Goal: Transaction & Acquisition: Subscribe to service/newsletter

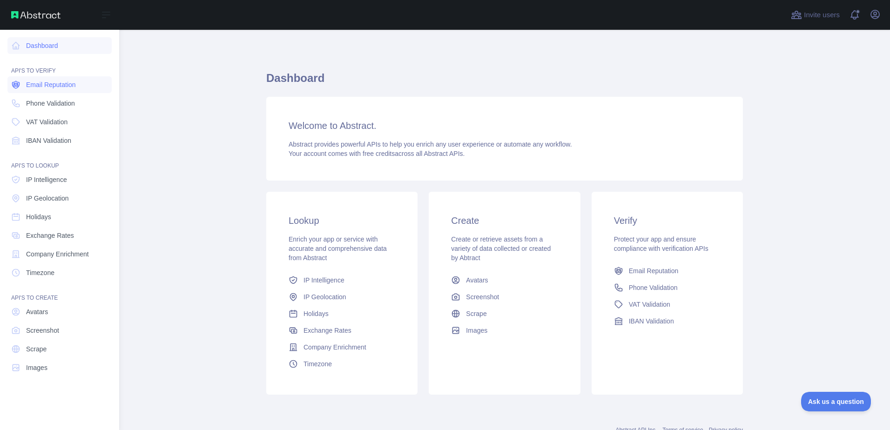
click at [48, 84] on span "Email Reputation" at bounding box center [51, 84] width 50 height 9
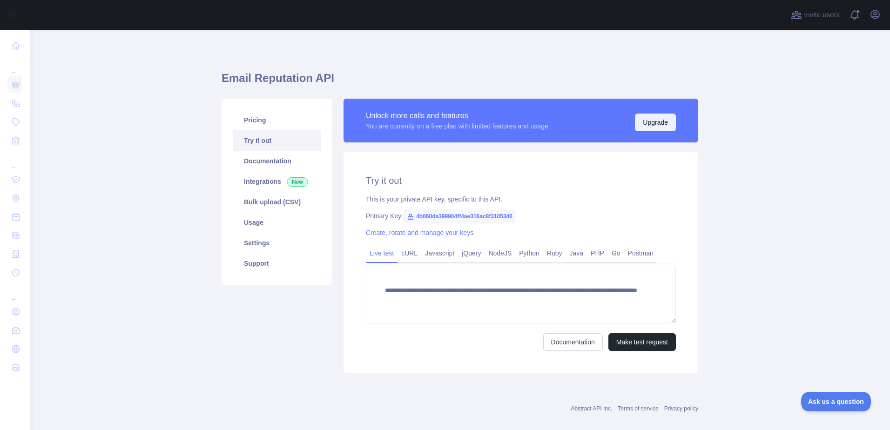
click at [658, 116] on button "Upgrade" at bounding box center [655, 123] width 41 height 18
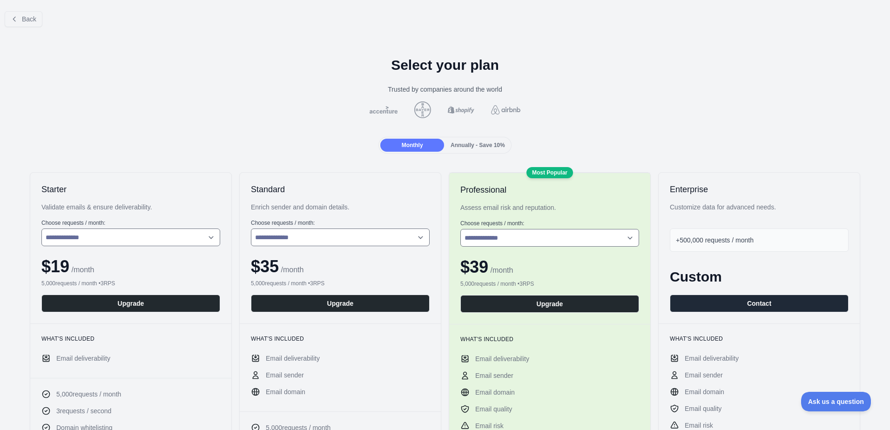
click at [481, 145] on span "Annually - Save 10%" at bounding box center [478, 145] width 54 height 7
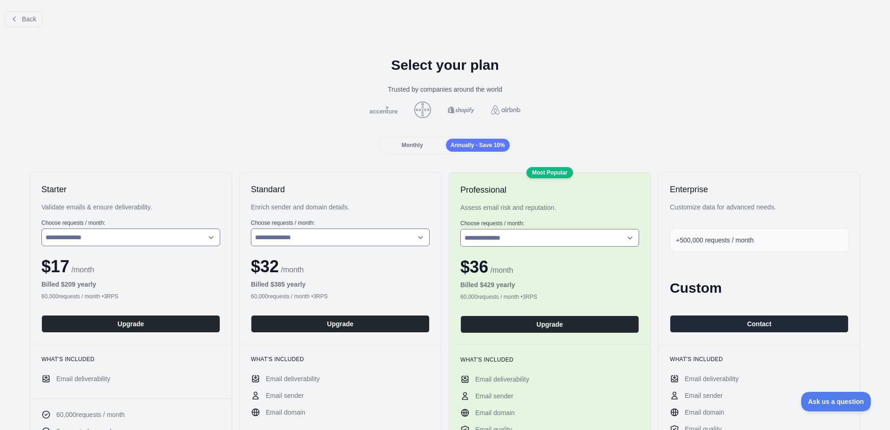
click at [414, 145] on span "Monthly" at bounding box center [412, 145] width 21 height 7
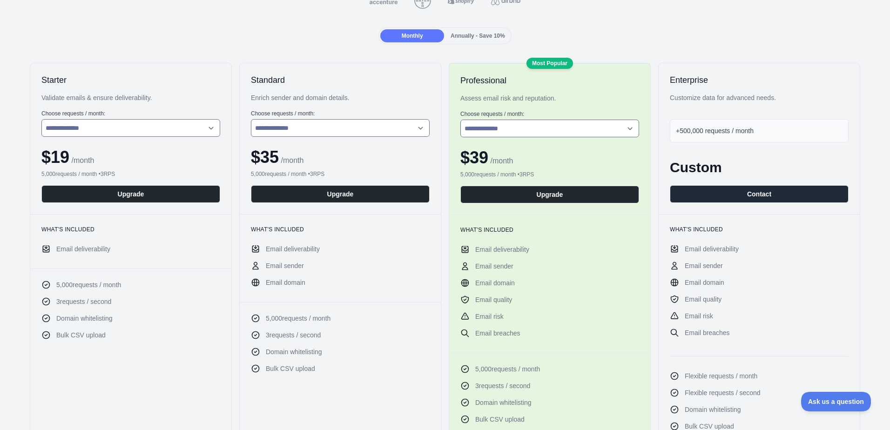
scroll to position [93, 0]
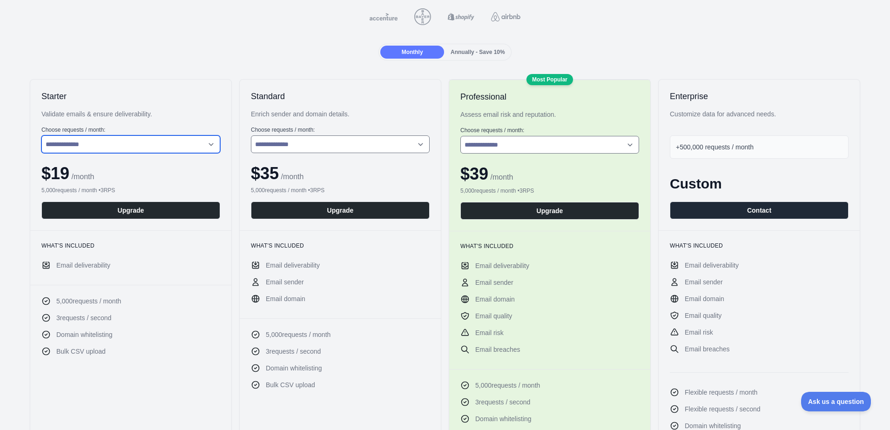
click at [154, 143] on select "**********" at bounding box center [130, 145] width 179 height 18
click at [158, 145] on select "**********" at bounding box center [130, 145] width 179 height 18
click at [191, 142] on select "**********" at bounding box center [130, 145] width 179 height 18
click at [41, 136] on select "**********" at bounding box center [130, 145] width 179 height 18
click at [152, 150] on select "**********" at bounding box center [130, 145] width 179 height 18
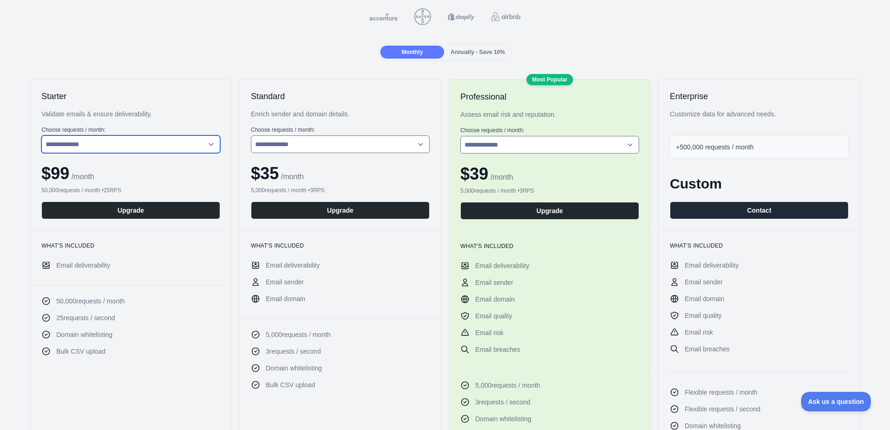
select select "*"
click at [41, 136] on select "**********" at bounding box center [130, 145] width 179 height 18
drag, startPoint x: 261, startPoint y: 271, endPoint x: 283, endPoint y: 280, distance: 23.8
click at [283, 280] on ul "Email deliverability Email sender Email domain" at bounding box center [340, 282] width 179 height 43
click at [283, 280] on span "Email sender" at bounding box center [285, 282] width 38 height 9
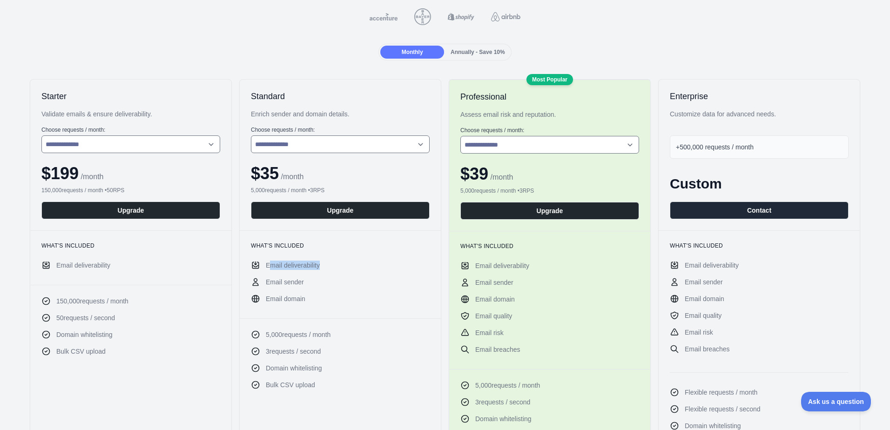
drag, startPoint x: 326, startPoint y: 268, endPoint x: 269, endPoint y: 269, distance: 57.7
click at [269, 269] on li "Email deliverability" at bounding box center [340, 265] width 179 height 9
click at [269, 269] on span "Email deliverability" at bounding box center [293, 265] width 54 height 9
drag, startPoint x: 264, startPoint y: 282, endPoint x: 287, endPoint y: 298, distance: 28.8
click at [287, 298] on ul "Email deliverability Email sender Email domain" at bounding box center [340, 282] width 179 height 43
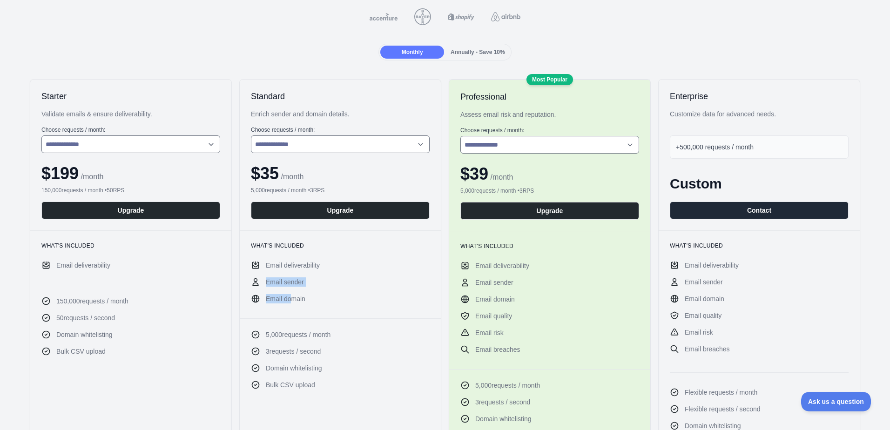
click at [287, 298] on span "Email domain" at bounding box center [286, 298] width 40 height 9
drag, startPoint x: 473, startPoint y: 284, endPoint x: 503, endPoint y: 331, distance: 56.3
click at [503, 331] on ul "Email deliverability Email sender Email domain Email quality Email risk Email b…" at bounding box center [550, 307] width 179 height 93
click at [503, 331] on li "Email risk" at bounding box center [550, 332] width 179 height 9
drag, startPoint x: 521, startPoint y: 350, endPoint x: 481, endPoint y: 305, distance: 60.0
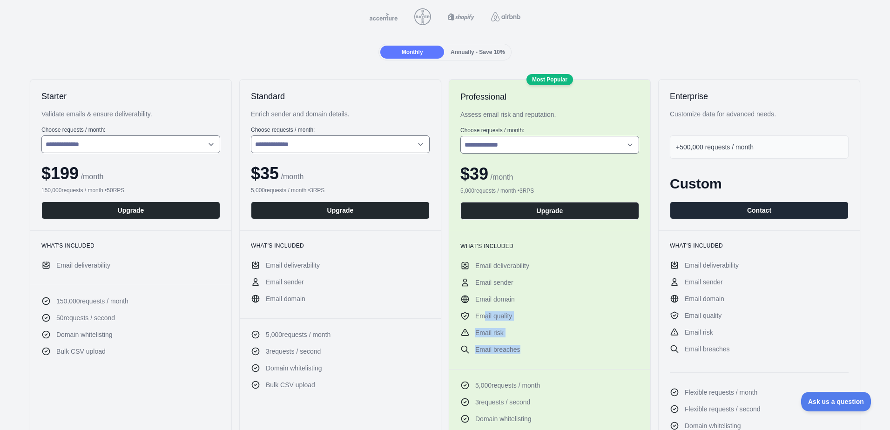
click at [481, 305] on ul "Email deliverability Email sender Email domain Email quality Email risk Email b…" at bounding box center [550, 307] width 179 height 93
drag, startPoint x: 521, startPoint y: 353, endPoint x: 472, endPoint y: 285, distance: 83.7
click at [472, 285] on ul "Email deliverability Email sender Email domain Email quality Email risk Email b…" at bounding box center [550, 307] width 179 height 93
click at [475, 285] on span "Email sender" at bounding box center [494, 282] width 38 height 9
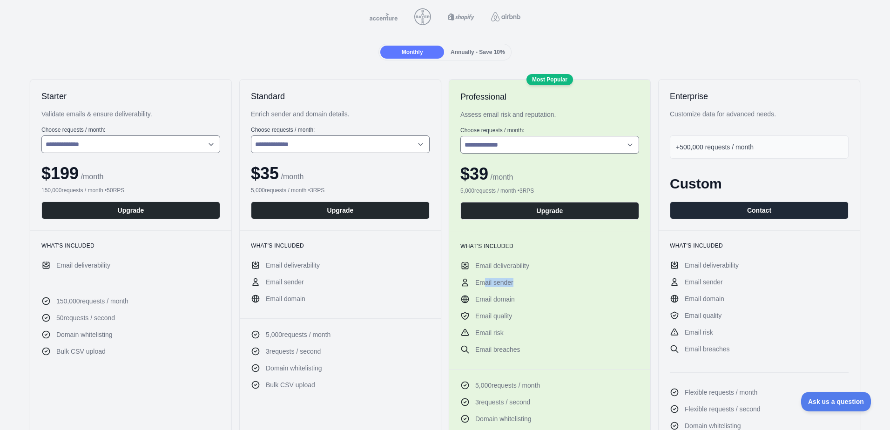
drag, startPoint x: 478, startPoint y: 280, endPoint x: 519, endPoint y: 282, distance: 40.6
click at [519, 282] on li "Email sender" at bounding box center [550, 282] width 179 height 9
click at [601, 156] on div "**********" at bounding box center [549, 155] width 201 height 151
click at [597, 149] on select "**********" at bounding box center [550, 145] width 179 height 18
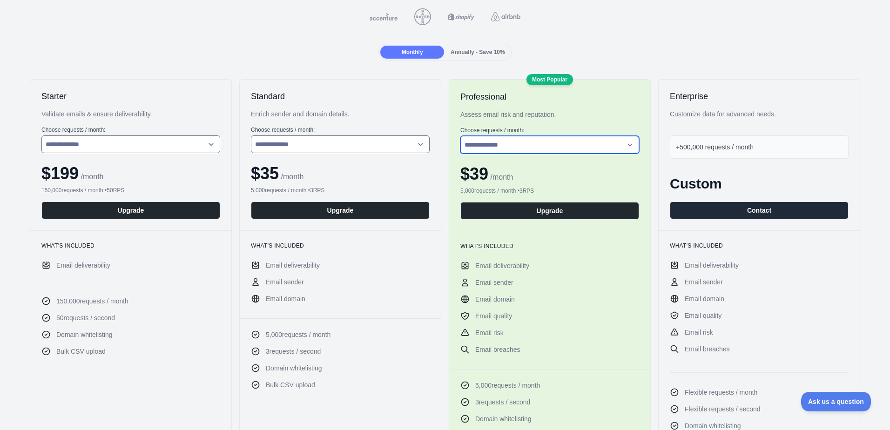
select select "*"
click at [461, 136] on select "**********" at bounding box center [550, 145] width 179 height 18
click at [563, 140] on select "**********" at bounding box center [550, 145] width 179 height 18
drag, startPoint x: 563, startPoint y: 140, endPoint x: 429, endPoint y: 133, distance: 133.4
click at [563, 140] on select "**********" at bounding box center [550, 145] width 179 height 18
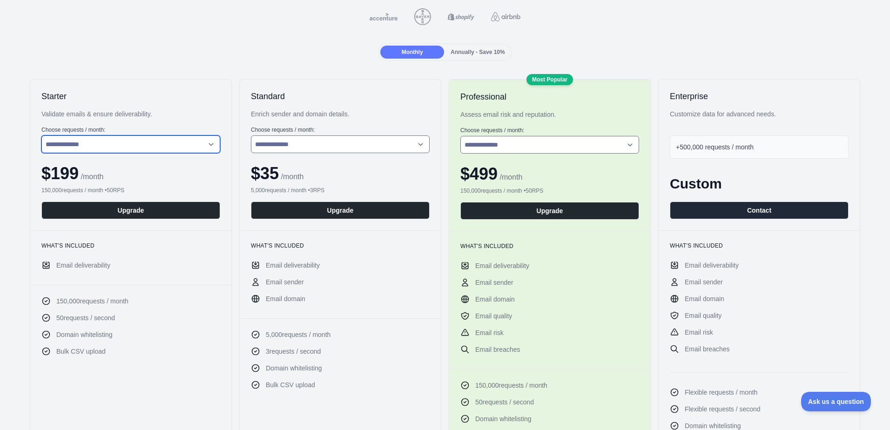
click at [149, 146] on select "**********" at bounding box center [130, 145] width 179 height 18
click at [160, 213] on button "Upgrade" at bounding box center [130, 211] width 179 height 18
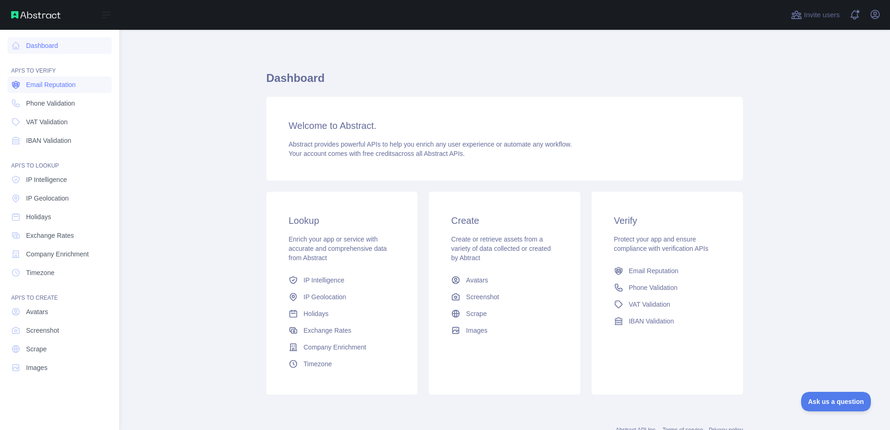
click at [56, 86] on span "Email Reputation" at bounding box center [51, 84] width 50 height 9
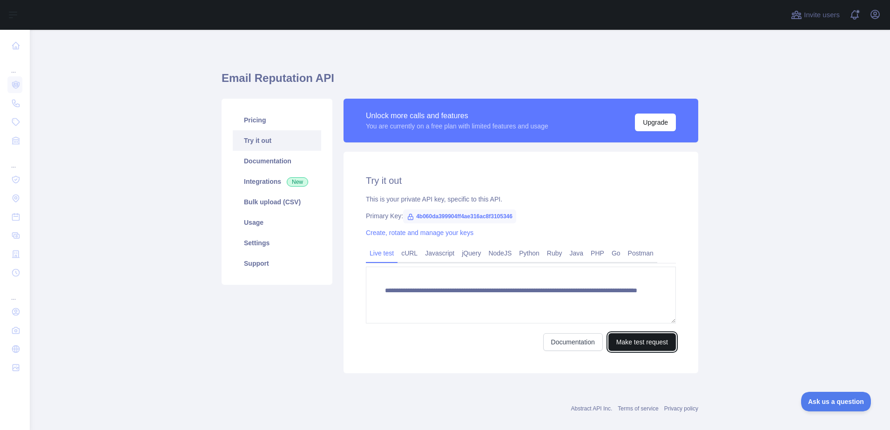
click at [650, 339] on button "Make test request" at bounding box center [643, 342] width 68 height 18
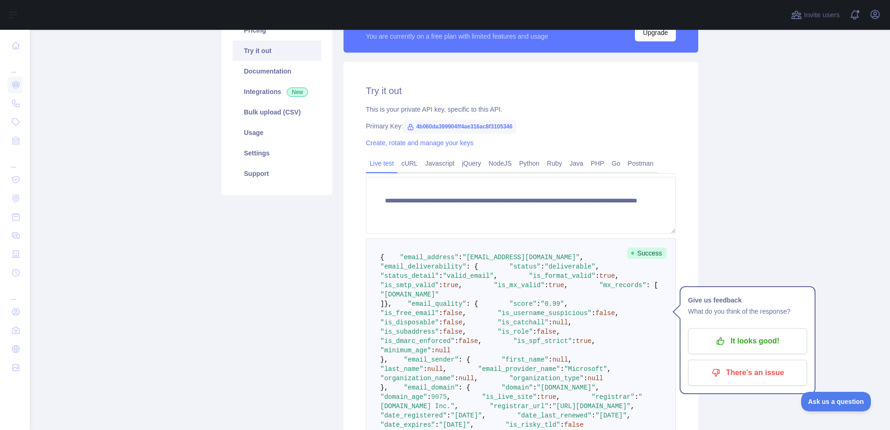
scroll to position [279, 0]
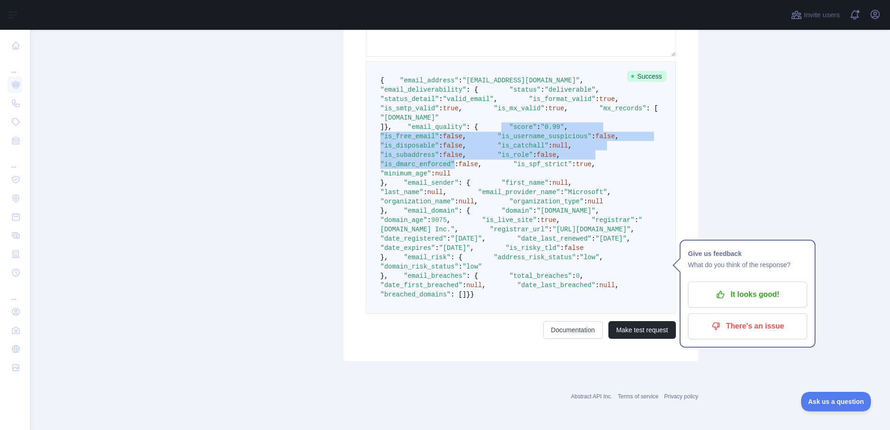
drag, startPoint x: 400, startPoint y: 186, endPoint x: 475, endPoint y: 258, distance: 104.1
click at [475, 258] on pre "{ "email_address" : "itaccounts@fbc.ca" , "email_deliverability" : { "status" :…" at bounding box center [521, 187] width 310 height 252
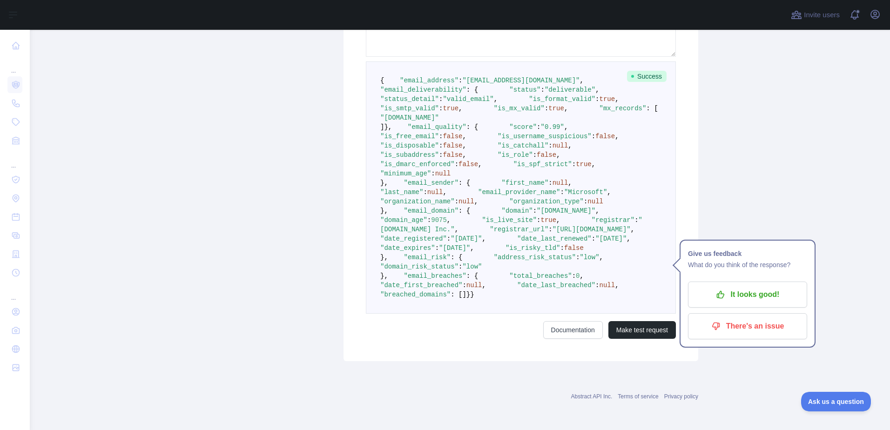
click at [475, 258] on pre "{ "email_address" : "itaccounts@fbc.ca" , "email_deliverability" : { "status" :…" at bounding box center [521, 187] width 310 height 252
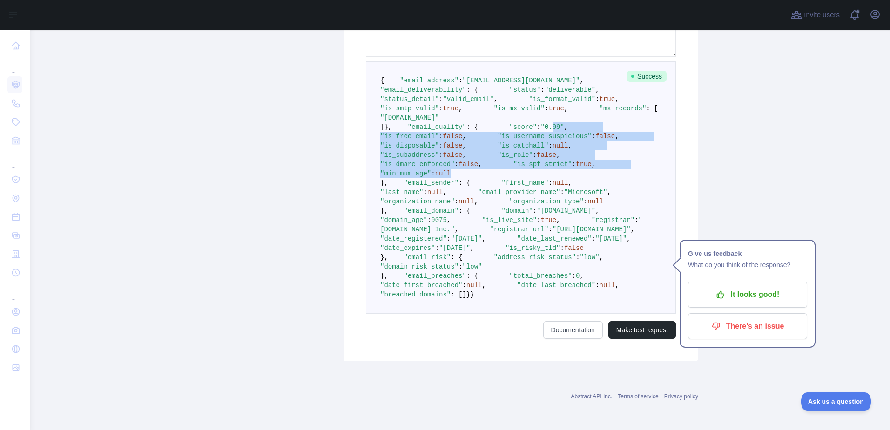
drag, startPoint x: 491, startPoint y: 272, endPoint x: 448, endPoint y: 190, distance: 92.9
click at [448, 190] on pre "{ "email_address" : "itaccounts@fbc.ca" , "email_deliverability" : { "status" :…" at bounding box center [521, 187] width 310 height 252
click at [541, 131] on span ""0.99"" at bounding box center [552, 126] width 23 height 7
drag, startPoint x: 429, startPoint y: 192, endPoint x: 506, endPoint y: 271, distance: 110.0
click at [506, 271] on pre "{ "email_address" : "itaccounts@fbc.ca" , "email_deliverability" : { "status" :…" at bounding box center [521, 187] width 310 height 252
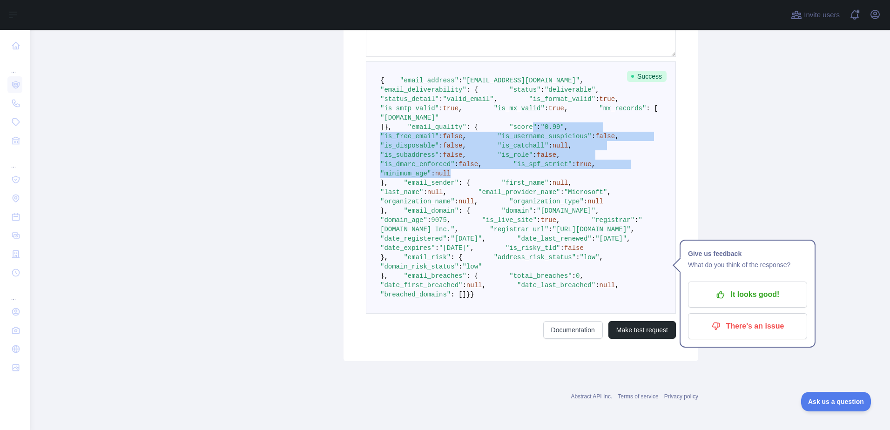
click at [506, 271] on pre "{ "email_address" : "itaccounts@fbc.ca" , "email_deliverability" : { "status" :…" at bounding box center [521, 187] width 310 height 252
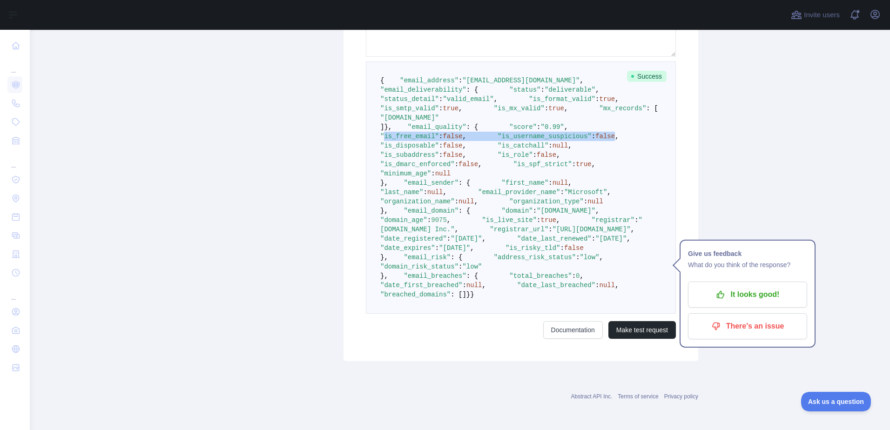
drag, startPoint x: 411, startPoint y: 199, endPoint x: 515, endPoint y: 208, distance: 104.6
click at [515, 208] on code "{ "email_address" : "itaccounts@fbc.ca" , "email_deliverability" : { "status" :…" at bounding box center [542, 188] width 325 height 222
click at [596, 140] on span "false" at bounding box center [606, 136] width 20 height 7
drag, startPoint x: 523, startPoint y: 209, endPoint x: 412, endPoint y: 206, distance: 111.3
click at [412, 206] on pre "{ "email_address" : "itaccounts@fbc.ca" , "email_deliverability" : { "status" :…" at bounding box center [521, 187] width 310 height 252
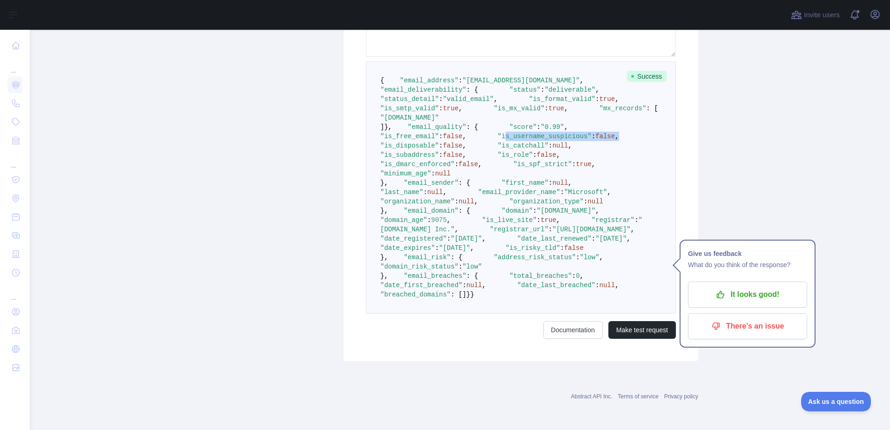
click at [498, 140] on span ""is_username_suspicious"" at bounding box center [545, 136] width 94 height 7
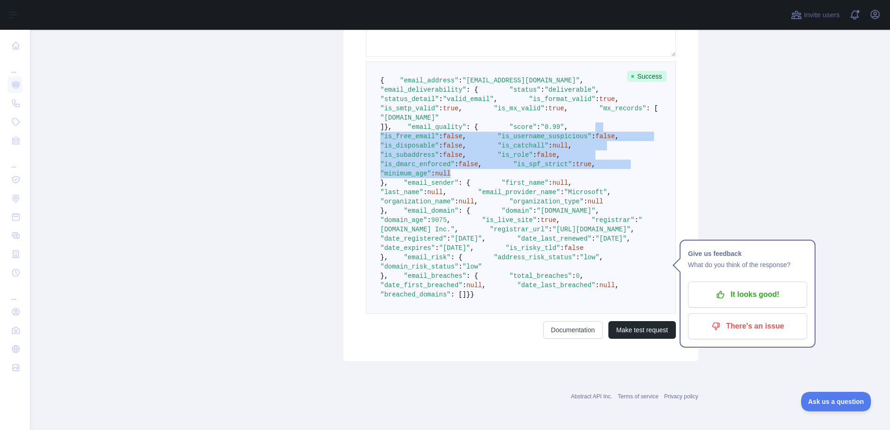
drag, startPoint x: 403, startPoint y: 203, endPoint x: 483, endPoint y: 274, distance: 107.5
click at [483, 274] on pre "{ "email_address" : "itaccounts@fbc.ca" , "email_deliverability" : { "status" :…" at bounding box center [521, 187] width 310 height 252
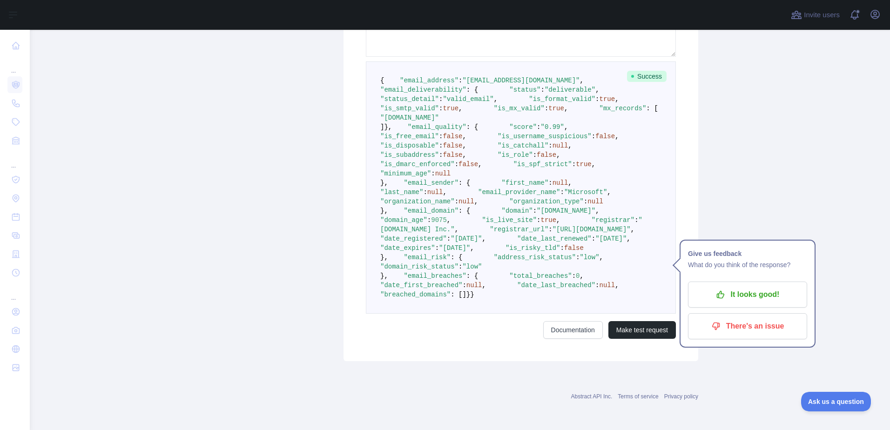
drag, startPoint x: 483, startPoint y: 278, endPoint x: 458, endPoint y: 224, distance: 58.7
click at [458, 224] on pre "{ "email_address" : "itaccounts@fbc.ca" , "email_deliverability" : { "status" :…" at bounding box center [521, 187] width 310 height 252
click at [549, 149] on span ":" at bounding box center [551, 145] width 4 height 7
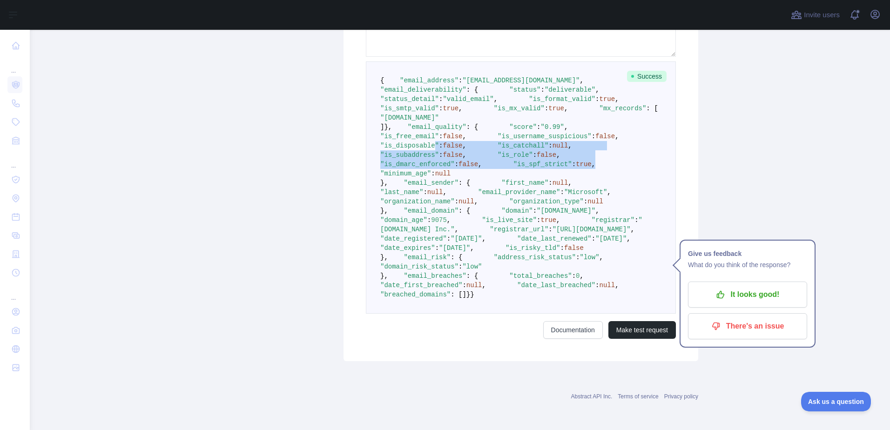
drag, startPoint x: 465, startPoint y: 234, endPoint x: 487, endPoint y: 260, distance: 33.4
click at [487, 260] on pre "{ "email_address" : "itaccounts@fbc.ca" , "email_deliverability" : { "status" :…" at bounding box center [521, 187] width 310 height 252
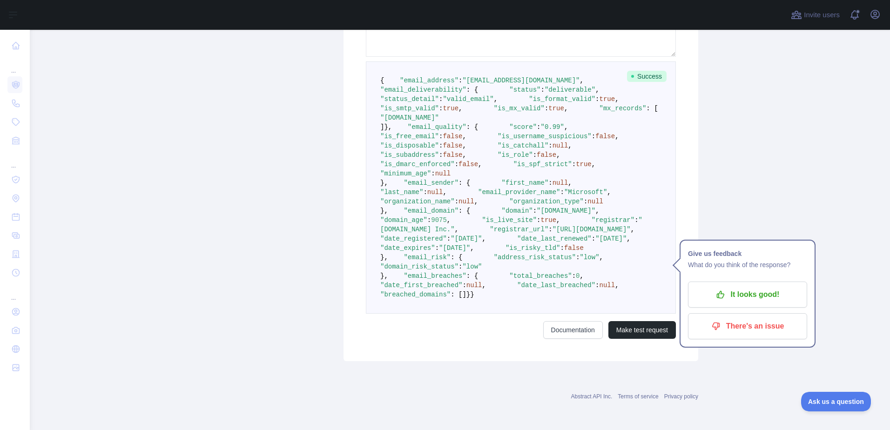
click at [490, 273] on pre "{ "email_address" : "itaccounts@fbc.ca" , "email_deliverability" : { "status" :…" at bounding box center [521, 187] width 310 height 252
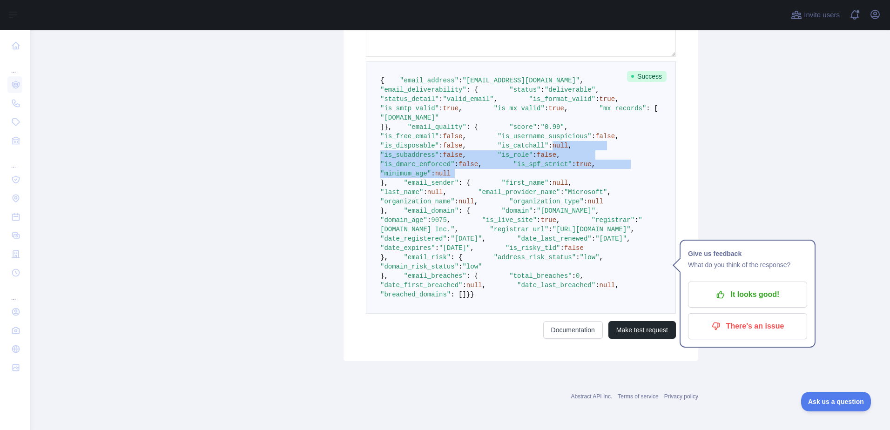
drag, startPoint x: 491, startPoint y: 273, endPoint x: 461, endPoint y: 228, distance: 54.0
click at [461, 228] on pre "{ "email_address" : "itaccounts@fbc.ca" , "email_deliverability" : { "status" :…" at bounding box center [521, 187] width 310 height 252
click at [553, 149] on span "null" at bounding box center [561, 145] width 16 height 7
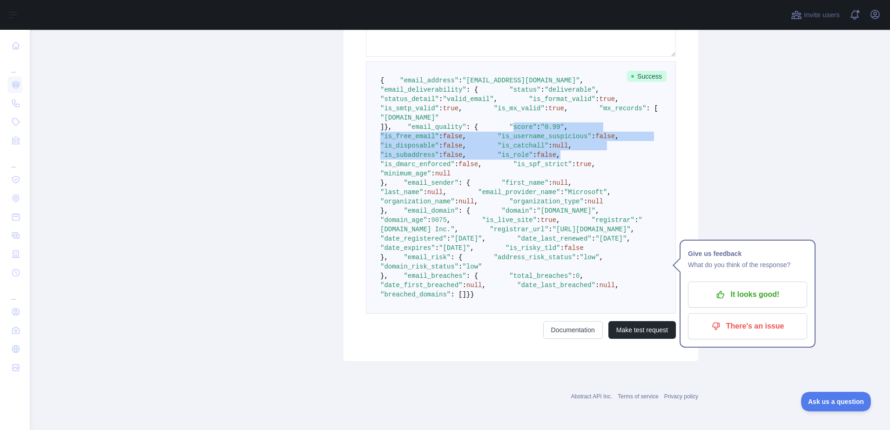
drag, startPoint x: 408, startPoint y: 188, endPoint x: 477, endPoint y: 242, distance: 88.2
click at [477, 242] on pre "{ "email_address" : "itaccounts@fbc.ca" , "email_deliverability" : { "status" :…" at bounding box center [521, 187] width 310 height 252
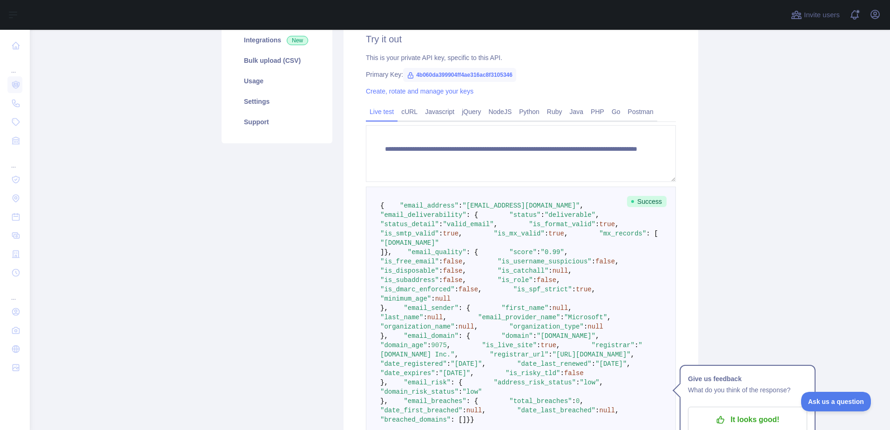
scroll to position [140, 0]
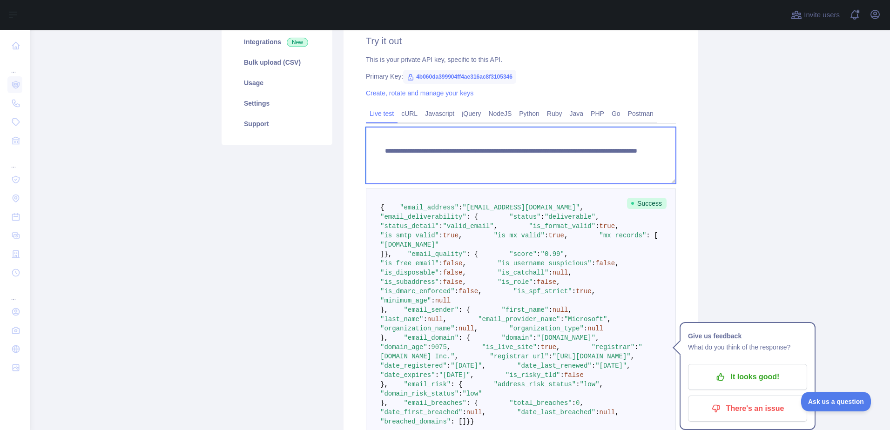
drag, startPoint x: 542, startPoint y: 163, endPoint x: 594, endPoint y: 158, distance: 52.9
click at [594, 158] on textarea "**********" at bounding box center [521, 155] width 310 height 57
drag, startPoint x: 602, startPoint y: 162, endPoint x: 542, endPoint y: 162, distance: 59.1
click at [542, 162] on textarea "**********" at bounding box center [521, 155] width 310 height 57
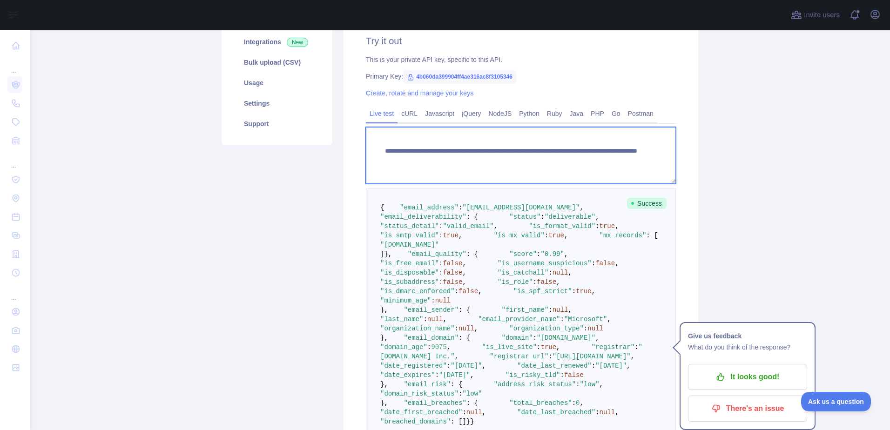
click at [542, 162] on textarea "**********" at bounding box center [521, 155] width 310 height 57
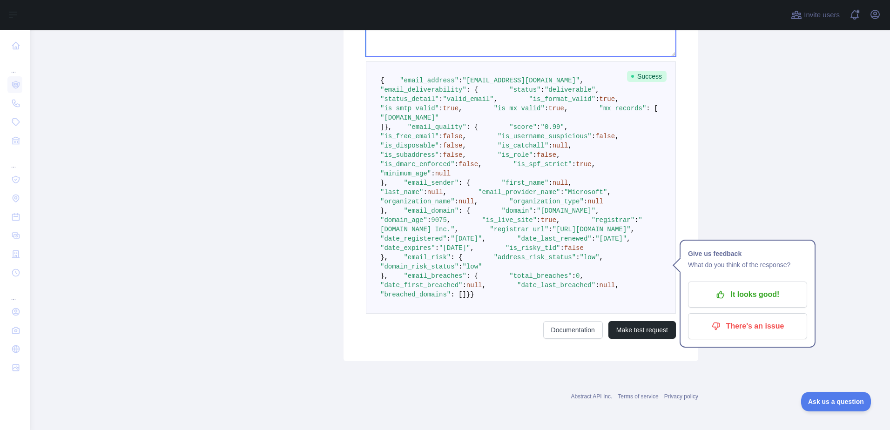
scroll to position [279, 0]
drag, startPoint x: 408, startPoint y: 189, endPoint x: 463, endPoint y: 187, distance: 55.4
click at [463, 187] on pre "{ "email_address" : "itaccounts@fbc.ca" , "email_deliverability" : { "status" :…" at bounding box center [521, 187] width 310 height 252
drag, startPoint x: 453, startPoint y: 191, endPoint x: 458, endPoint y: 189, distance: 5.2
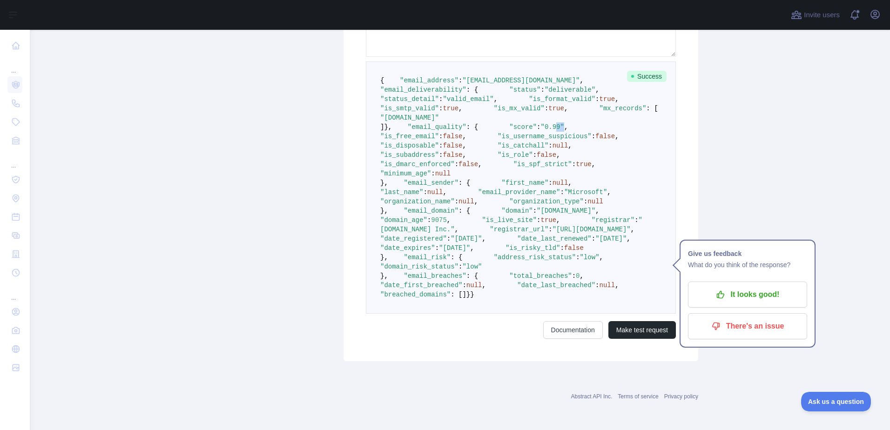
click at [541, 131] on span ""0.99"" at bounding box center [552, 126] width 23 height 7
drag, startPoint x: 458, startPoint y: 188, endPoint x: 440, endPoint y: 192, distance: 19.0
click at [478, 131] on span ""score" : "0.99" ," at bounding box center [523, 126] width 90 height 7
click at [541, 131] on span ""0.99"" at bounding box center [552, 126] width 23 height 7
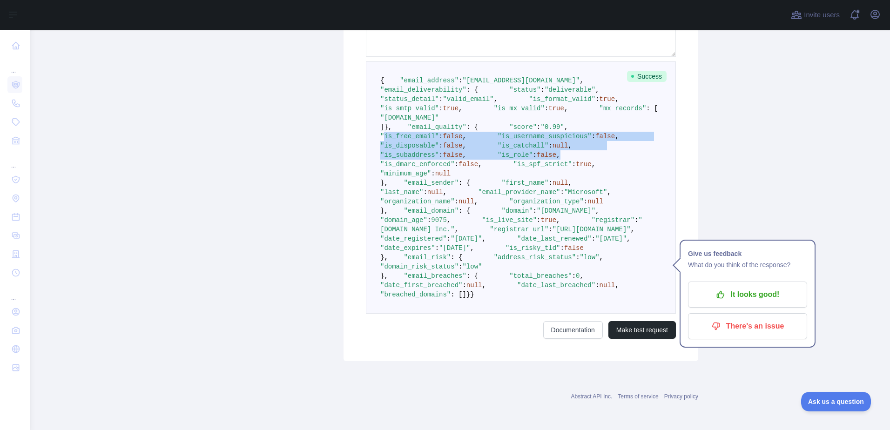
drag, startPoint x: 408, startPoint y: 199, endPoint x: 505, endPoint y: 249, distance: 108.5
click at [505, 249] on pre "{ "email_address" : "itaccounts@fbc.ca" , "email_deliverability" : { "status" :…" at bounding box center [521, 187] width 310 height 252
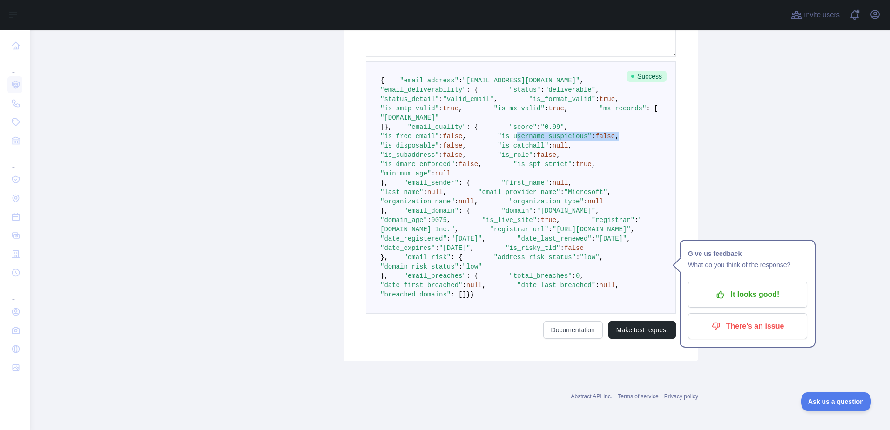
drag, startPoint x: 531, startPoint y: 210, endPoint x: 422, endPoint y: 211, distance: 109.0
click at [422, 211] on pre "{ "email_address" : "itaccounts@fbc.ca" , "email_deliverability" : { "status" :…" at bounding box center [521, 187] width 310 height 252
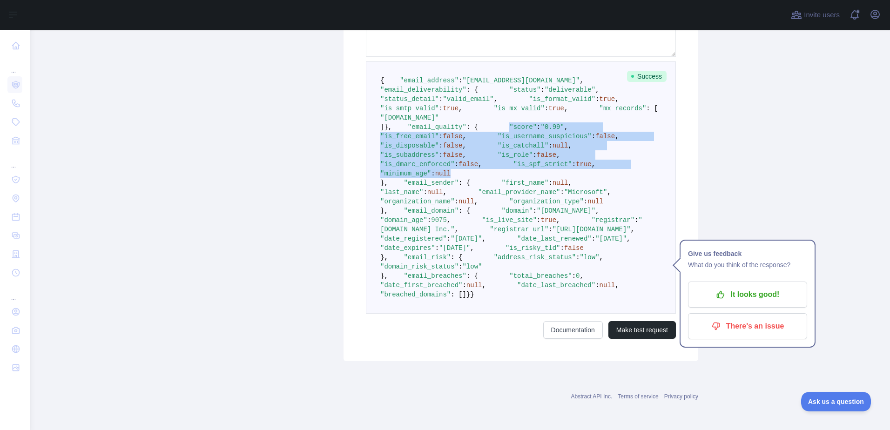
drag, startPoint x: 406, startPoint y: 193, endPoint x: 478, endPoint y: 272, distance: 106.8
click at [478, 272] on pre "{ "email_address" : "itaccounts@fbc.ca" , "email_deliverability" : { "status" :…" at bounding box center [521, 187] width 310 height 252
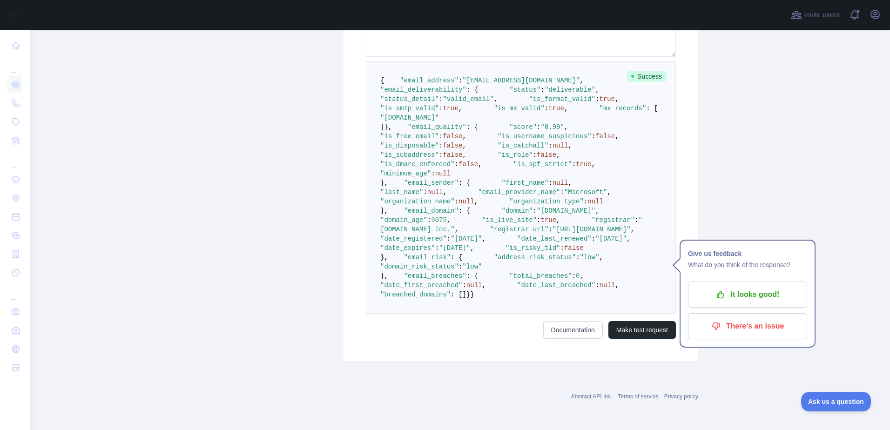
drag, startPoint x: 478, startPoint y: 272, endPoint x: 500, endPoint y: 282, distance: 24.0
click at [500, 282] on pre "{ "email_address" : "itaccounts@fbc.ca" , "email_deliverability" : { "status" :…" at bounding box center [521, 187] width 310 height 252
drag, startPoint x: 482, startPoint y: 274, endPoint x: 425, endPoint y: 198, distance: 95.1
click at [425, 198] on pre "{ "email_address" : "itaccounts@fbc.ca" , "email_deliverability" : { "status" :…" at bounding box center [521, 187] width 310 height 252
click at [425, 140] on span ""is_free_email"" at bounding box center [409, 136] width 59 height 7
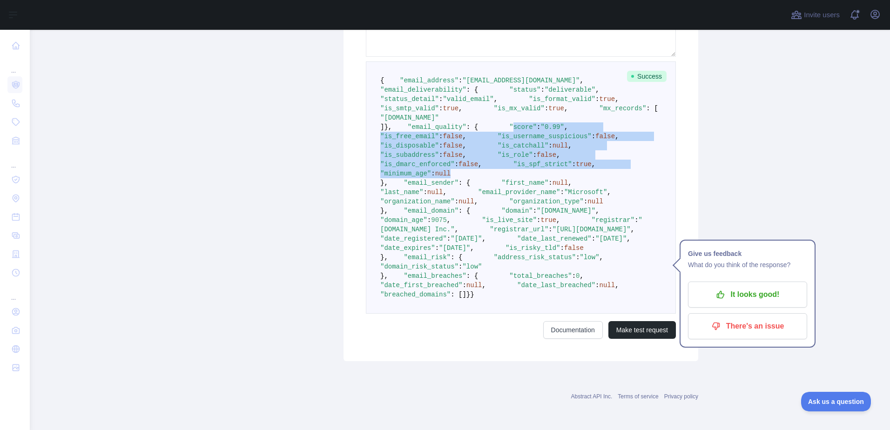
drag, startPoint x: 407, startPoint y: 187, endPoint x: 482, endPoint y: 273, distance: 114.2
click at [482, 273] on pre "{ "email_address" : "itaccounts@fbc.ca" , "email_deliverability" : { "status" :…" at bounding box center [521, 187] width 310 height 252
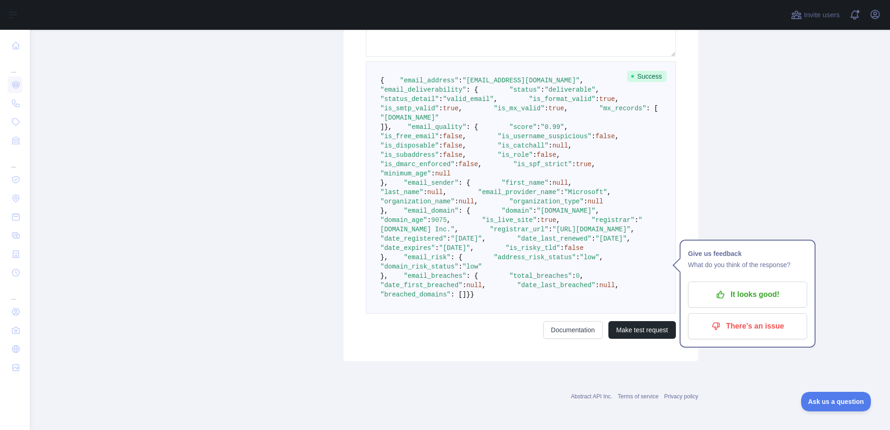
scroll to position [326, 0]
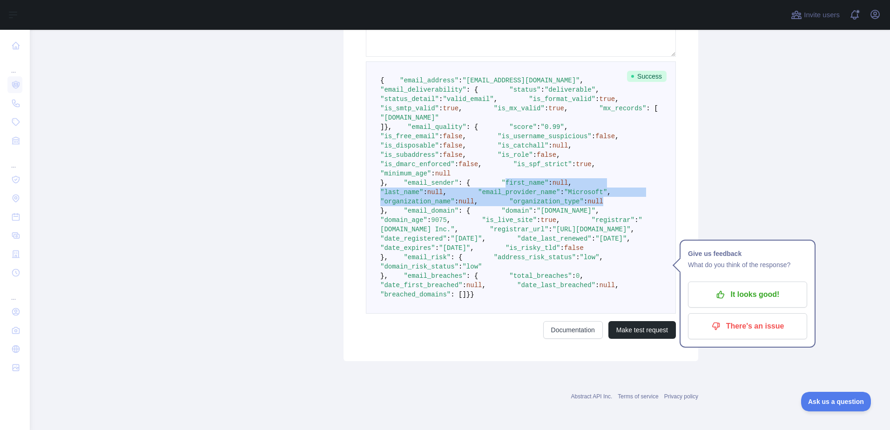
drag, startPoint x: 486, startPoint y: 277, endPoint x: 511, endPoint y: 292, distance: 29.5
click at [511, 292] on pre "{ "email_address" : "itaccounts@fbc.ca" , "email_deliverability" : { "status" :…" at bounding box center [521, 187] width 310 height 252
drag, startPoint x: 515, startPoint y: 295, endPoint x: 414, endPoint y: 255, distance: 108.5
click at [414, 255] on pre "{ "email_address" : "itaccounts@fbc.ca" , "email_deliverability" : { "status" :…" at bounding box center [521, 187] width 310 height 252
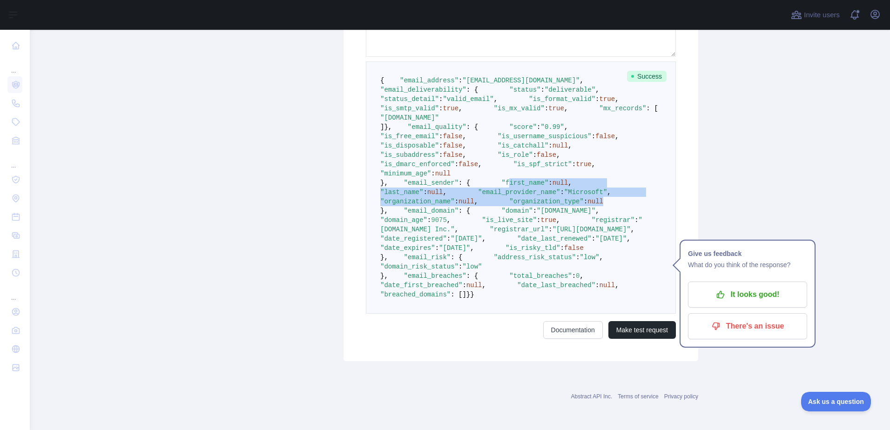
click at [502, 187] on span ""first_name"" at bounding box center [525, 182] width 47 height 7
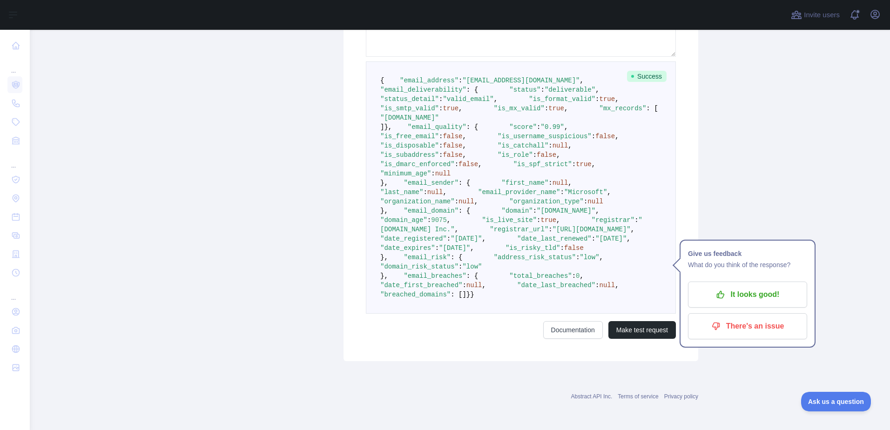
scroll to position [279, 0]
click at [596, 140] on span "false" at bounding box center [606, 136] width 20 height 7
drag, startPoint x: 511, startPoint y: 208, endPoint x: 492, endPoint y: 223, distance: 24.5
click at [492, 223] on pre "{ "email_address" : "itaccounts@fbc.ca" , "email_deliverability" : { "status" :…" at bounding box center [521, 187] width 310 height 252
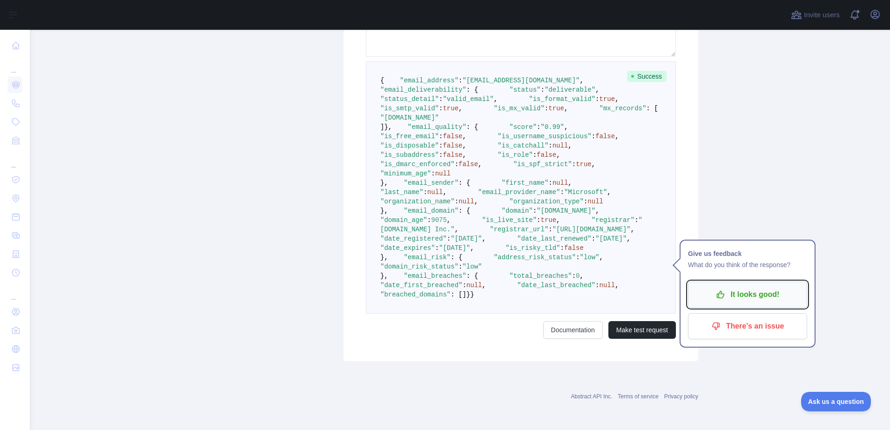
click at [712, 287] on p "It looks good!" at bounding box center [747, 295] width 105 height 16
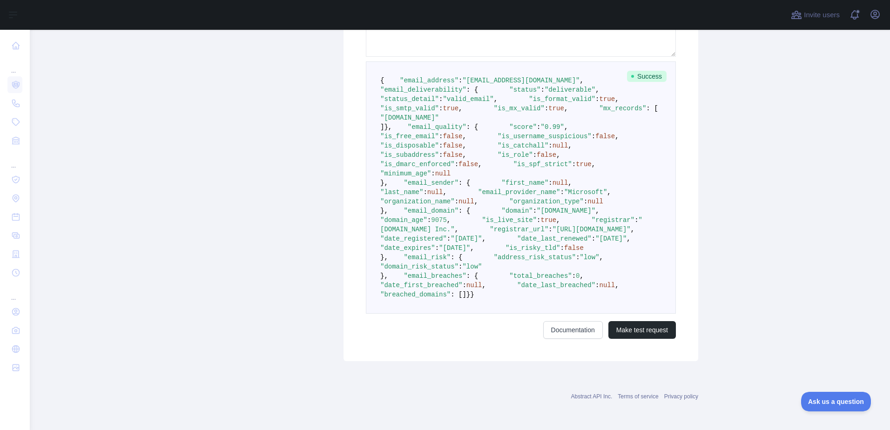
scroll to position [326, 0]
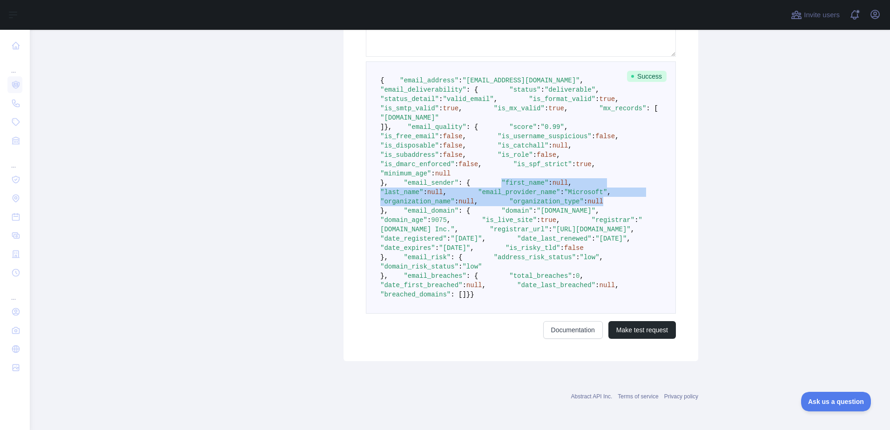
drag, startPoint x: 406, startPoint y: 252, endPoint x: 509, endPoint y: 292, distance: 109.8
click at [509, 292] on pre "{ "email_address" : "itaccounts@fbc.ca" , "email_deliverability" : { "status" :…" at bounding box center [521, 187] width 310 height 252
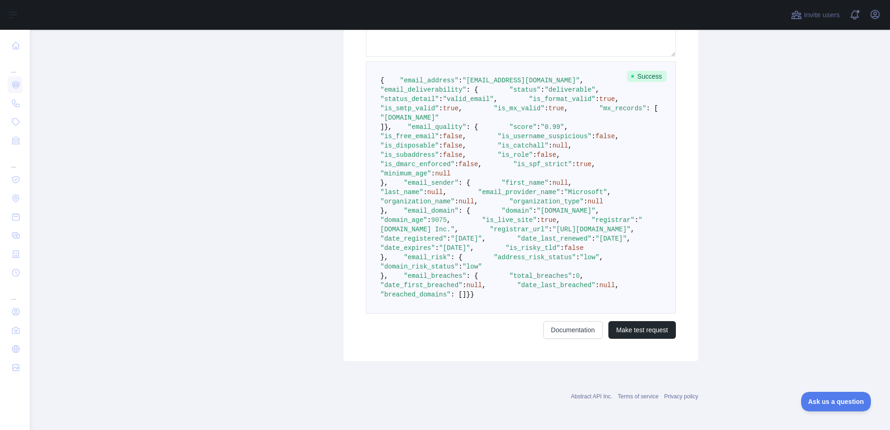
click at [553, 187] on span "null" at bounding box center [561, 182] width 16 height 7
click at [443, 196] on span "null" at bounding box center [435, 192] width 16 height 7
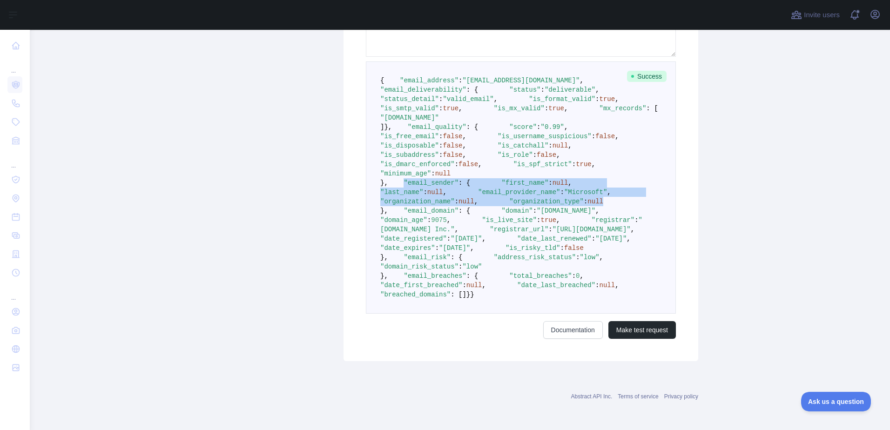
drag, startPoint x: 391, startPoint y: 245, endPoint x: 509, endPoint y: 292, distance: 126.4
click at [509, 292] on pre "{ "email_address" : "itaccounts@fbc.ca" , "email_deliverability" : { "status" :…" at bounding box center [521, 187] width 310 height 252
drag, startPoint x: 393, startPoint y: 244, endPoint x: 510, endPoint y: 302, distance: 131.4
click at [510, 302] on pre "{ "email_address" : "itaccounts@fbc.ca" , "email_deliverability" : { "status" :…" at bounding box center [521, 187] width 310 height 252
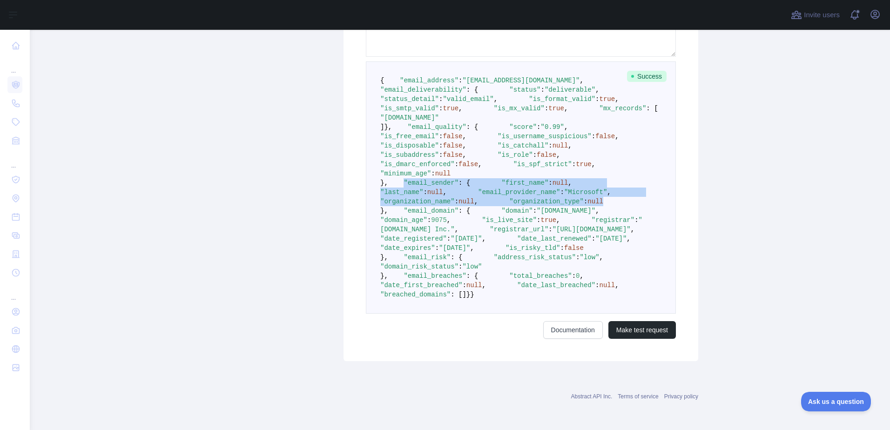
click at [510, 302] on pre "{ "email_address" : "itaccounts@fbc.ca" , "email_deliverability" : { "status" :…" at bounding box center [521, 187] width 310 height 252
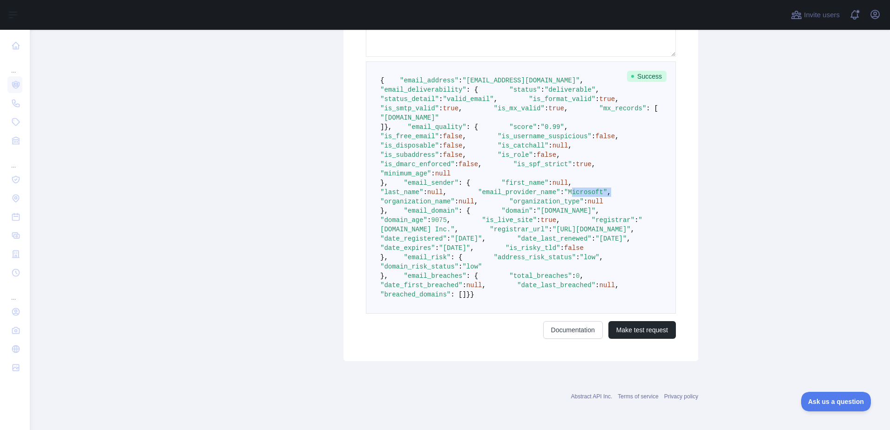
drag, startPoint x: 530, startPoint y: 269, endPoint x: 496, endPoint y: 274, distance: 34.4
click at [496, 196] on span ""email_provider_name" : "Microsoft" ," at bounding box center [529, 192] width 164 height 7
click at [564, 196] on span ""Microsoft"" at bounding box center [585, 192] width 43 height 7
drag, startPoint x: 457, startPoint y: 254, endPoint x: 475, endPoint y: 261, distance: 18.6
click at [475, 261] on pre "{ "email_address" : "itaccounts@fbc.ca" , "email_deliverability" : { "status" :…" at bounding box center [521, 187] width 310 height 252
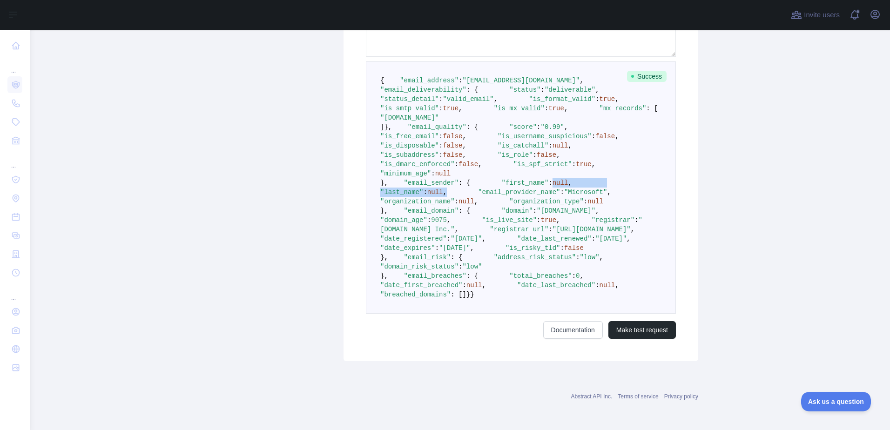
click at [475, 261] on pre "{ "email_address" : "itaccounts@fbc.ca" , "email_deliverability" : { "status" :…" at bounding box center [521, 187] width 310 height 252
drag, startPoint x: 476, startPoint y: 262, endPoint x: 406, endPoint y: 254, distance: 70.8
click at [406, 254] on pre "{ "email_address" : "itaccounts@fbc.ca" , "email_deliverability" : { "status" :…" at bounding box center [521, 187] width 310 height 252
drag, startPoint x: 406, startPoint y: 254, endPoint x: 488, endPoint y: 258, distance: 82.6
click at [488, 258] on pre "{ "email_address" : "itaccounts@fbc.ca" , "email_deliverability" : { "status" :…" at bounding box center [521, 187] width 310 height 252
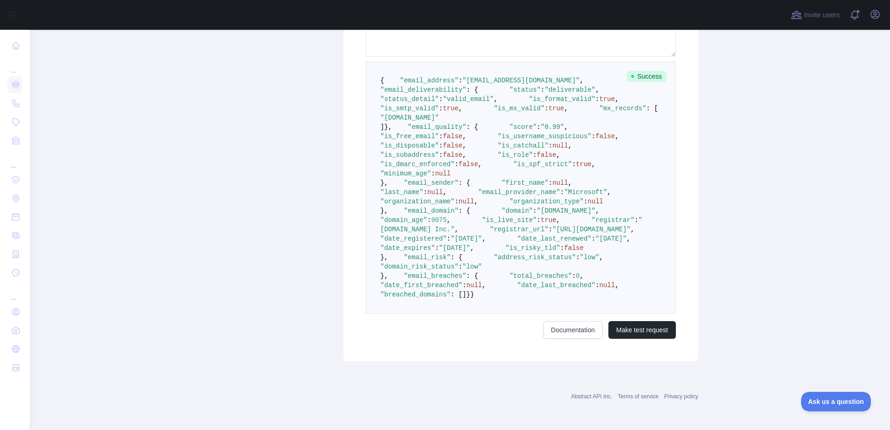
scroll to position [279, 0]
drag, startPoint x: 475, startPoint y: 309, endPoint x: 454, endPoint y: 303, distance: 21.8
click at [454, 303] on pre "{ "email_address" : "itaccounts@fbc.ca" , "email_deliverability" : { "status" :…" at bounding box center [521, 187] width 310 height 252
click at [549, 187] on span ":" at bounding box center [551, 182] width 4 height 7
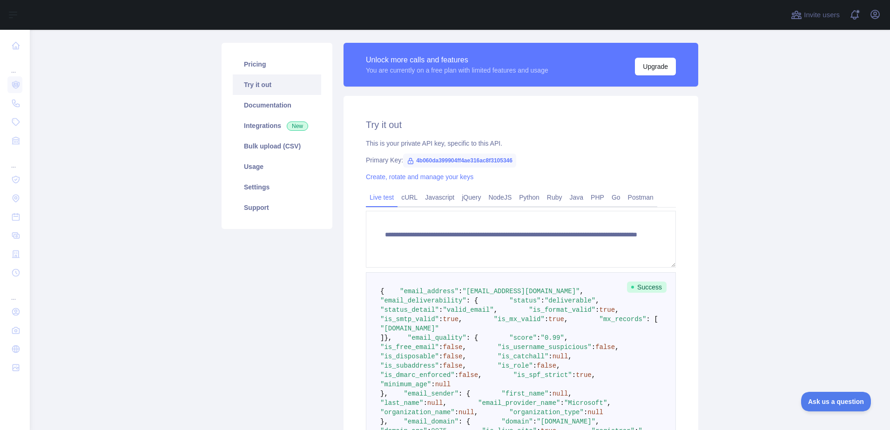
scroll to position [93, 0]
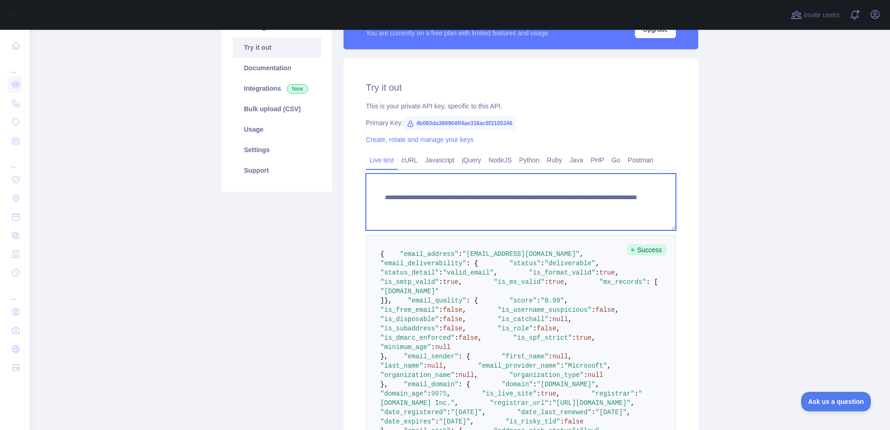
click at [556, 212] on textarea "**********" at bounding box center [521, 202] width 310 height 57
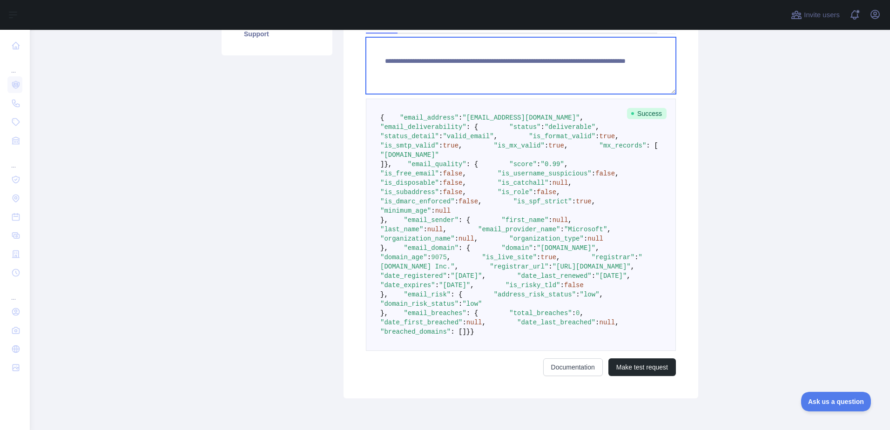
scroll to position [233, 0]
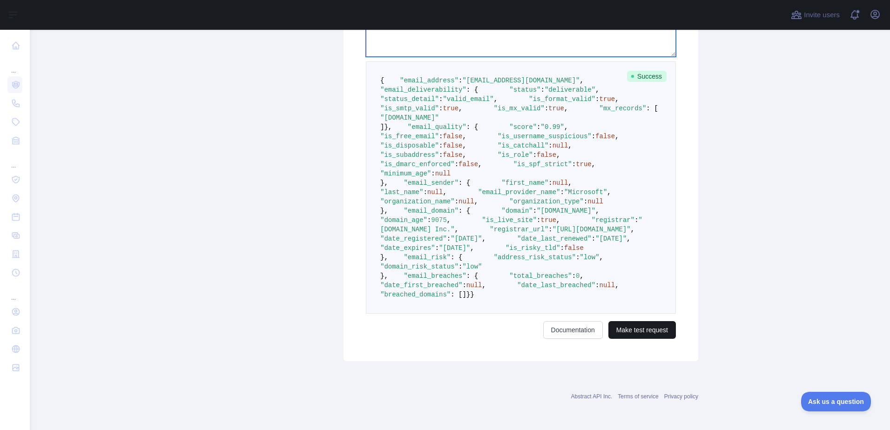
type textarea "**********"
click at [632, 331] on button "Make test request" at bounding box center [643, 330] width 68 height 18
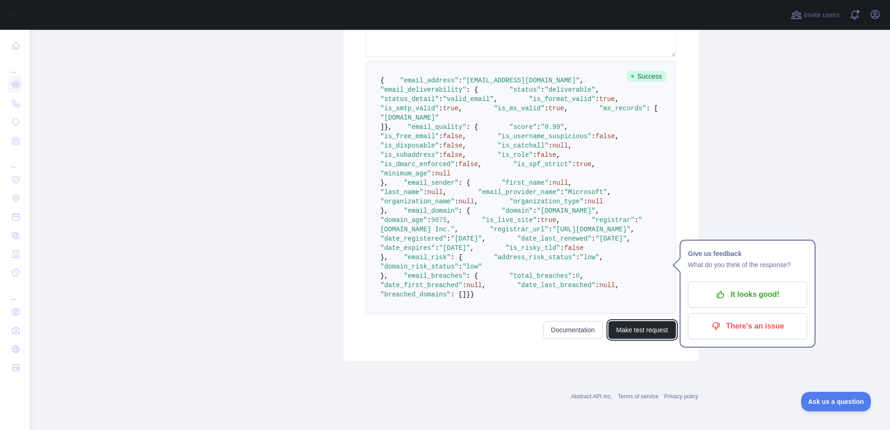
scroll to position [304, 0]
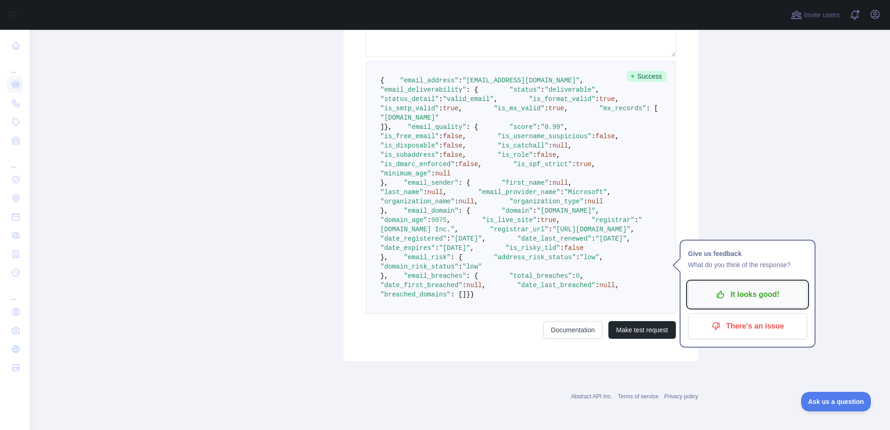
click at [732, 287] on p "It looks good!" at bounding box center [747, 295] width 105 height 16
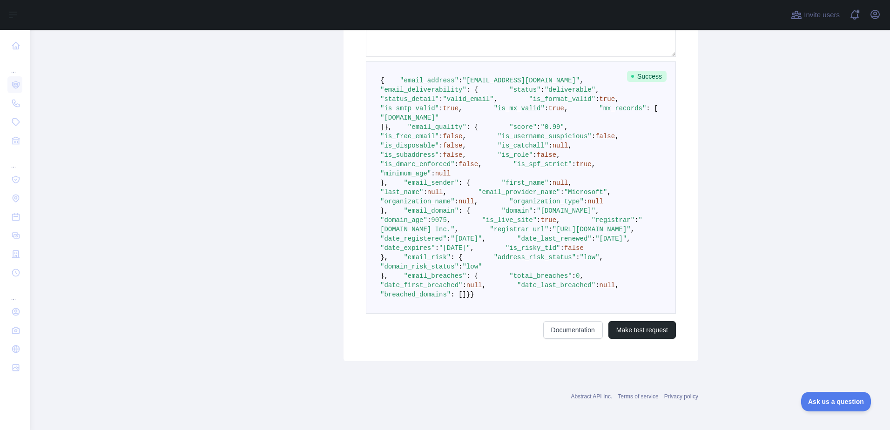
scroll to position [351, 0]
drag, startPoint x: 457, startPoint y: 228, endPoint x: 468, endPoint y: 236, distance: 12.9
click at [468, 236] on code "{ "email_address" : "yzhou@fbc.ca" , "email_deliverability" : { "status" : "del…" at bounding box center [542, 188] width 325 height 222
click at [447, 196] on span "," at bounding box center [445, 192] width 4 height 7
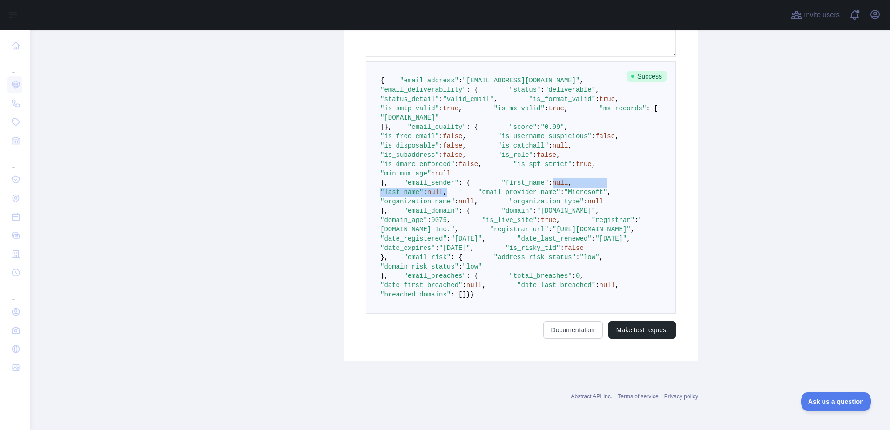
drag, startPoint x: 451, startPoint y: 135, endPoint x: 474, endPoint y: 144, distance: 24.6
click at [474, 144] on pre "{ "email_address" : "yzhou@fbc.ca" , "email_deliverability" : { "status" : "del…" at bounding box center [521, 187] width 310 height 252
click at [475, 198] on span "null" at bounding box center [467, 201] width 16 height 7
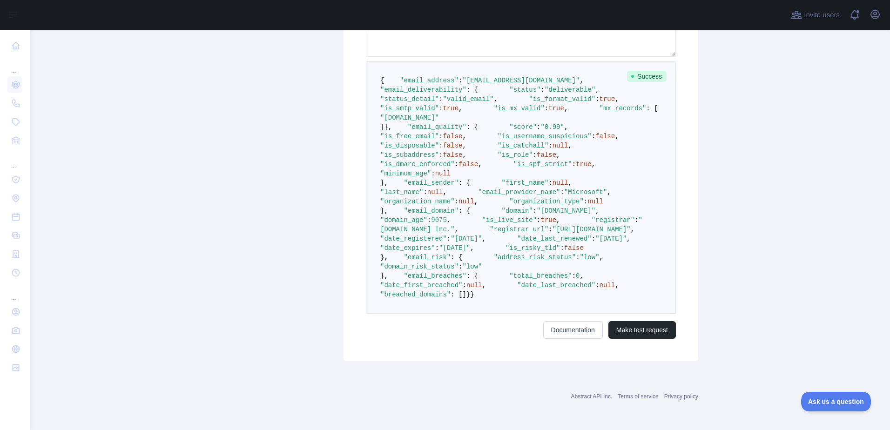
drag, startPoint x: 489, startPoint y: 161, endPoint x: 486, endPoint y: 174, distance: 13.6
click at [588, 198] on span "null" at bounding box center [596, 201] width 16 height 7
click at [541, 221] on span "true" at bounding box center [549, 220] width 16 height 7
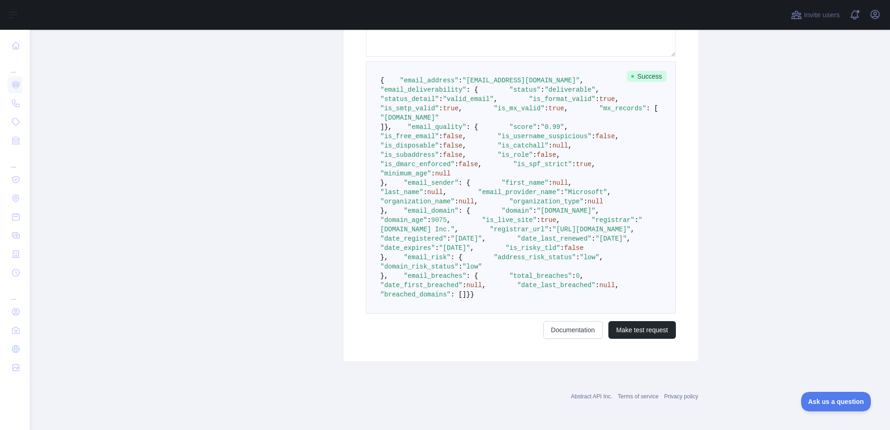
drag, startPoint x: 474, startPoint y: 221, endPoint x: 450, endPoint y: 203, distance: 30.2
click at [537, 207] on span ""fbc.ca"" at bounding box center [566, 210] width 59 height 7
drag, startPoint x: 450, startPoint y: 203, endPoint x: 476, endPoint y: 275, distance: 76.6
click at [564, 252] on span "false" at bounding box center [574, 247] width 20 height 7
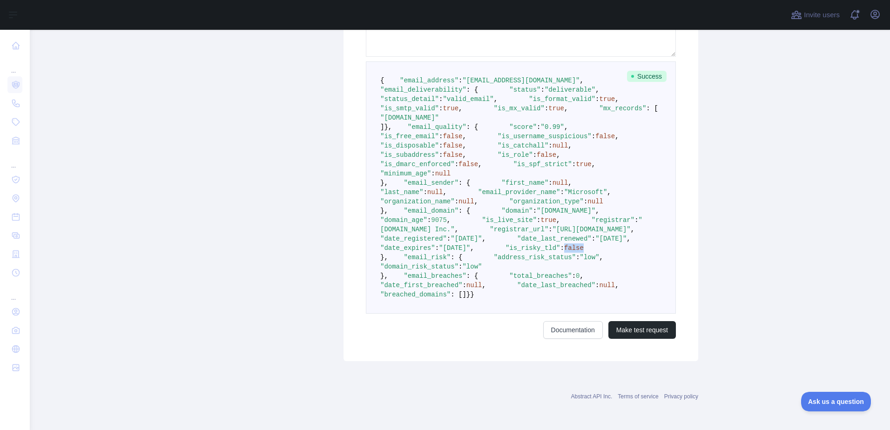
click at [564, 252] on span "false" at bounding box center [574, 247] width 20 height 7
drag, startPoint x: 476, startPoint y: 275, endPoint x: 493, endPoint y: 281, distance: 18.4
click at [493, 281] on pre "{ "email_address" : "yzhou@fbc.ca" , "email_deliverability" : { "status" : "del…" at bounding box center [521, 187] width 310 height 252
click at [447, 217] on span "9075" at bounding box center [439, 220] width 16 height 7
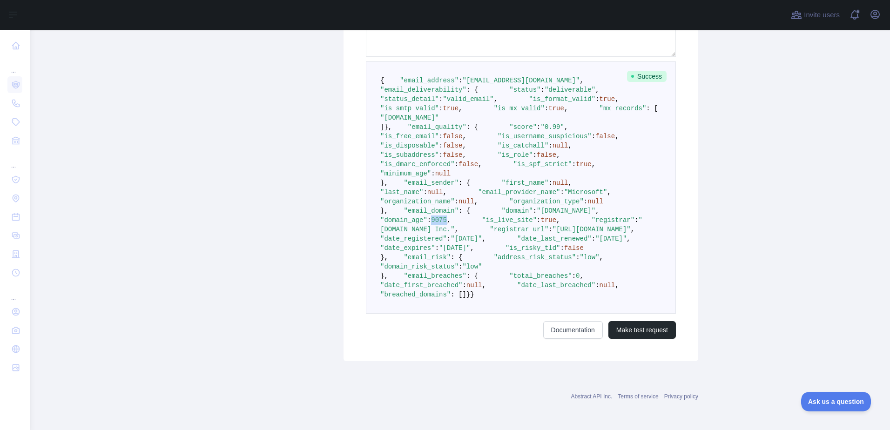
click at [447, 217] on span "9075" at bounding box center [439, 220] width 16 height 7
drag, startPoint x: 407, startPoint y: 206, endPoint x: 469, endPoint y: 212, distance: 61.8
click at [469, 212] on pre "{ "email_address" : "yzhou@fbc.ca" , "email_deliverability" : { "status" : "del…" at bounding box center [521, 187] width 310 height 252
click at [447, 217] on span "9075" at bounding box center [439, 220] width 16 height 7
drag, startPoint x: 471, startPoint y: 212, endPoint x: 457, endPoint y: 210, distance: 14.6
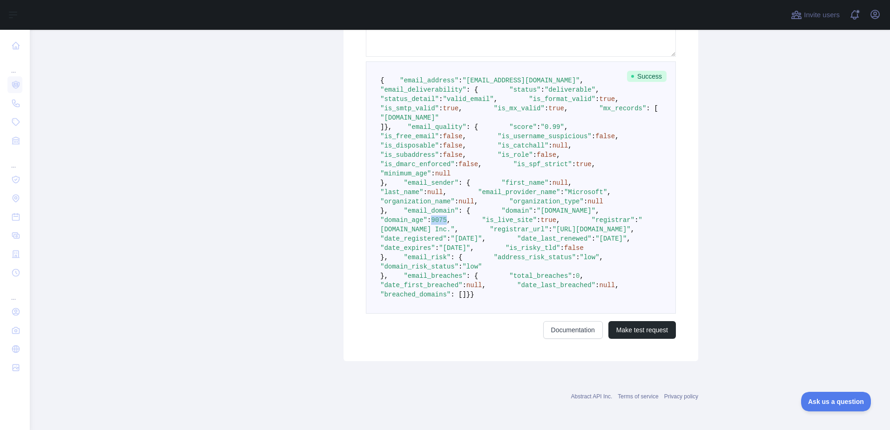
click at [457, 210] on span ""domain_age" : 9075 ," at bounding box center [505, 215] width 251 height 17
drag, startPoint x: 457, startPoint y: 210, endPoint x: 478, endPoint y: 213, distance: 21.2
click at [478, 213] on pre "{ "email_address" : "yzhou@fbc.ca" , "email_deliverability" : { "status" : "del…" at bounding box center [521, 187] width 310 height 252
click at [447, 217] on span "9075" at bounding box center [439, 220] width 16 height 7
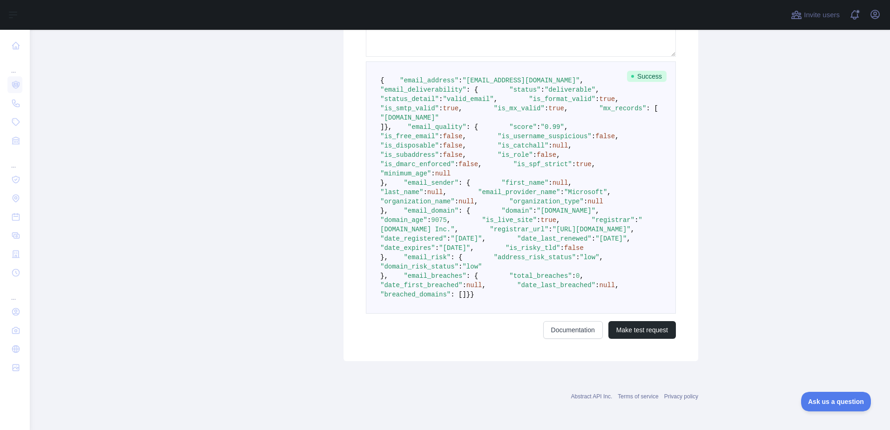
drag, startPoint x: 466, startPoint y: 210, endPoint x: 492, endPoint y: 223, distance: 28.9
click at [492, 223] on pre "{ "email_address" : "yzhou@fbc.ca" , "email_deliverability" : { "status" : "del…" at bounding box center [521, 187] width 310 height 252
click at [596, 243] on span ""2021-06-30"" at bounding box center [611, 238] width 31 height 7
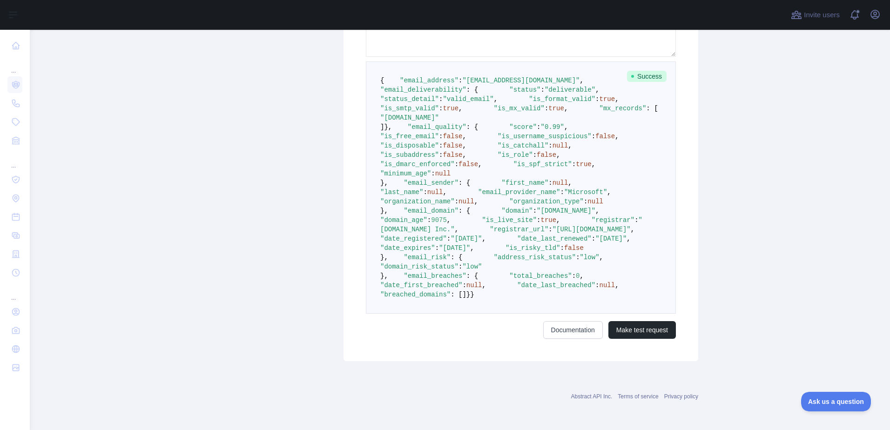
drag, startPoint x: 499, startPoint y: 301, endPoint x: 493, endPoint y: 295, distance: 8.6
click at [482, 243] on span ""2000-10-23"" at bounding box center [466, 238] width 31 height 7
drag, startPoint x: 493, startPoint y: 295, endPoint x: 534, endPoint y: 309, distance: 43.4
click at [534, 309] on pre "{ "email_address" : "yzhou@fbc.ca" , "email_deliverability" : { "status" : "del…" at bounding box center [521, 187] width 310 height 252
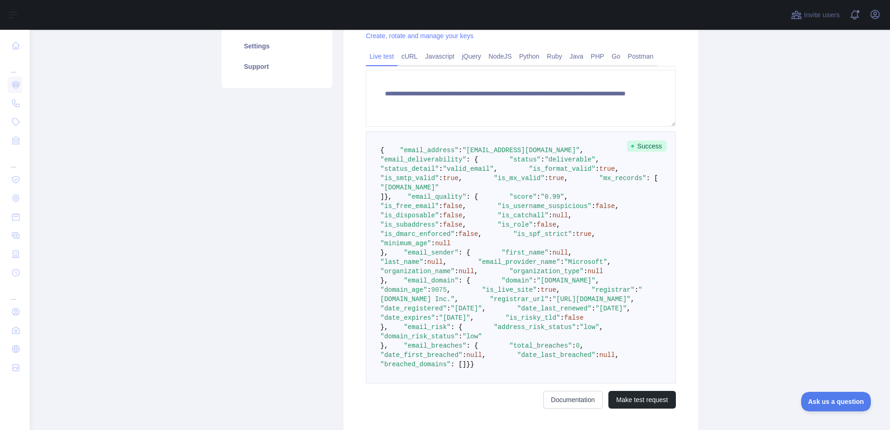
scroll to position [211, 0]
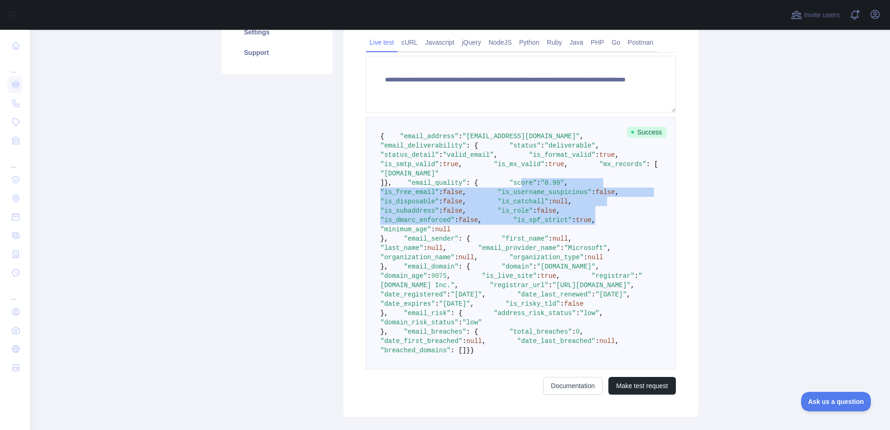
click at [487, 327] on pre "{ "email_address" : "yzhou@fbc.ca" , "email_deliverability" : { "status" : "del…" at bounding box center [521, 243] width 310 height 252
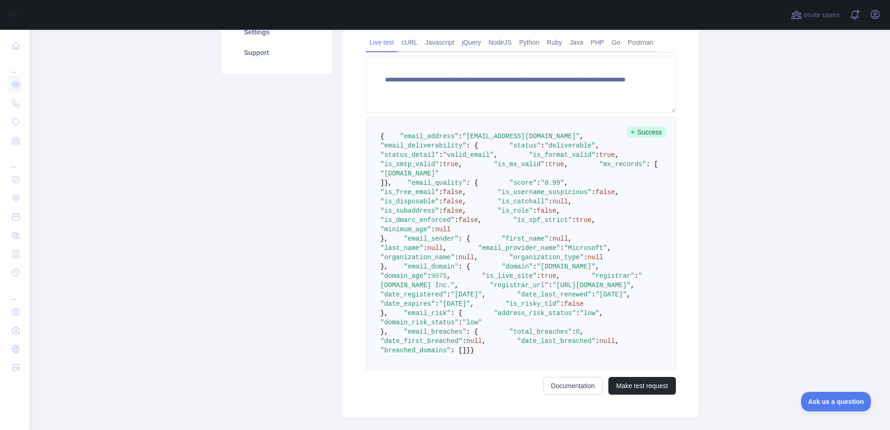
drag, startPoint x: 504, startPoint y: 210, endPoint x: 521, endPoint y: 219, distance: 19.2
click at [521, 219] on pre "{ "email_address" : "yzhou@fbc.ca" , "email_deliverability" : { "status" : "del…" at bounding box center [521, 243] width 310 height 252
click at [439, 177] on span ""fbc-ca.mail.protection.outlook.com"" at bounding box center [409, 173] width 59 height 7
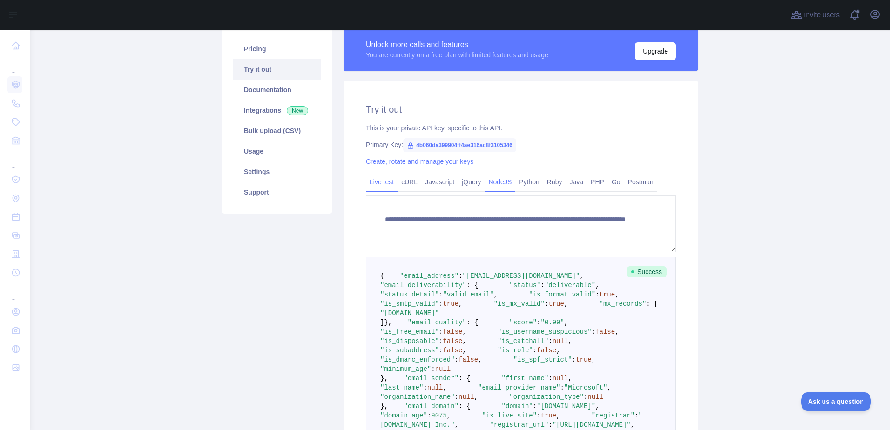
scroll to position [0, 0]
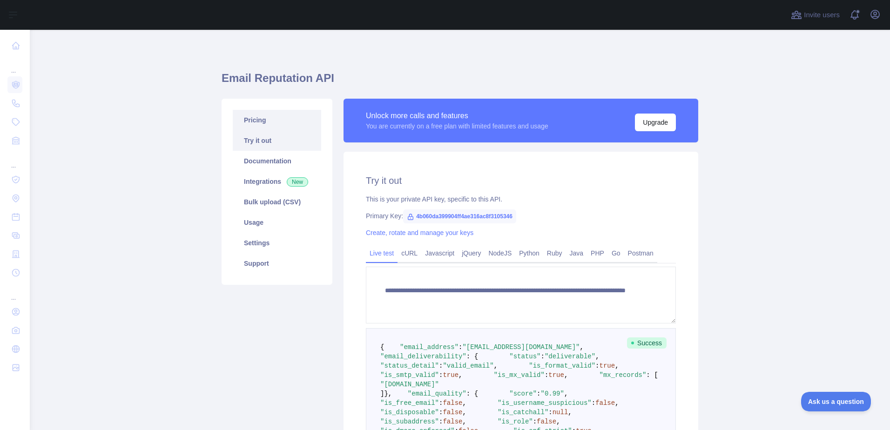
click at [248, 127] on link "Pricing" at bounding box center [277, 120] width 88 height 20
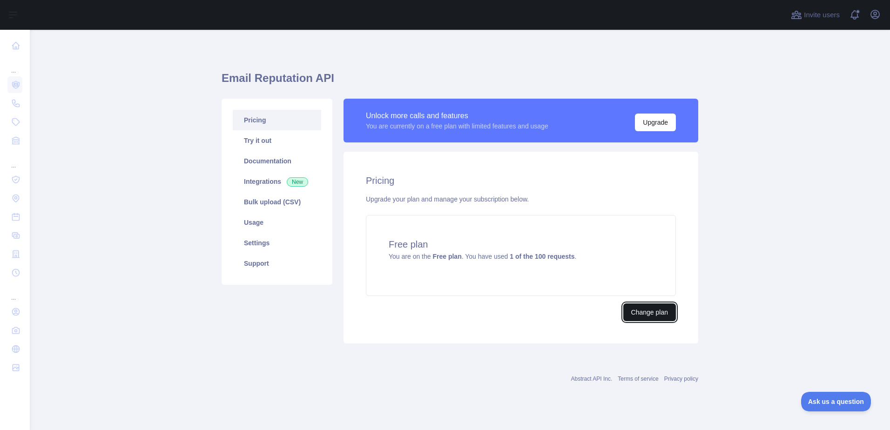
click at [659, 315] on button "Change plan" at bounding box center [650, 313] width 53 height 18
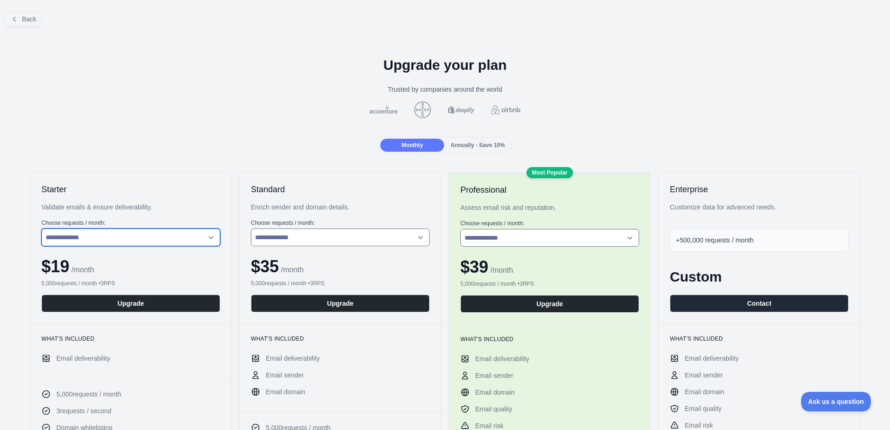
click at [179, 242] on select "**********" at bounding box center [130, 238] width 179 height 18
click at [41, 229] on select "**********" at bounding box center [130, 238] width 179 height 18
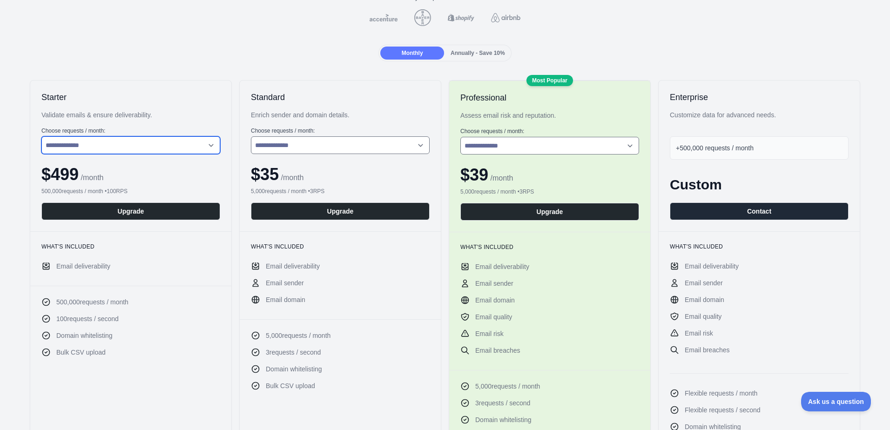
scroll to position [93, 0]
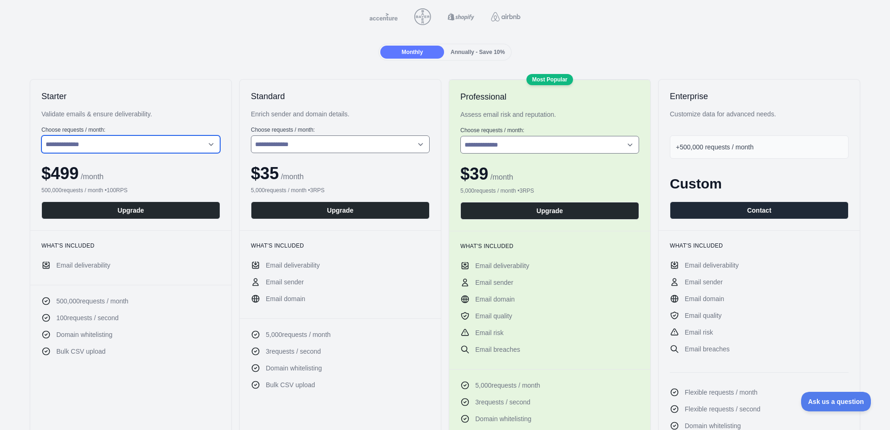
click at [191, 144] on select "**********" at bounding box center [130, 145] width 179 height 18
click at [41, 136] on select "**********" at bounding box center [130, 145] width 179 height 18
drag, startPoint x: 200, startPoint y: 146, endPoint x: 200, endPoint y: 153, distance: 7.5
click at [200, 146] on select "**********" at bounding box center [130, 145] width 179 height 18
select select "*"
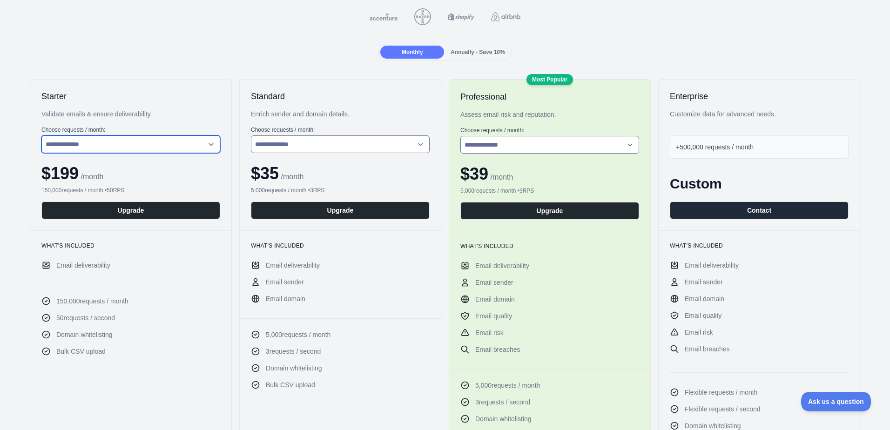
click at [41, 136] on select "**********" at bounding box center [130, 145] width 179 height 18
click at [198, 142] on select "**********" at bounding box center [130, 145] width 179 height 18
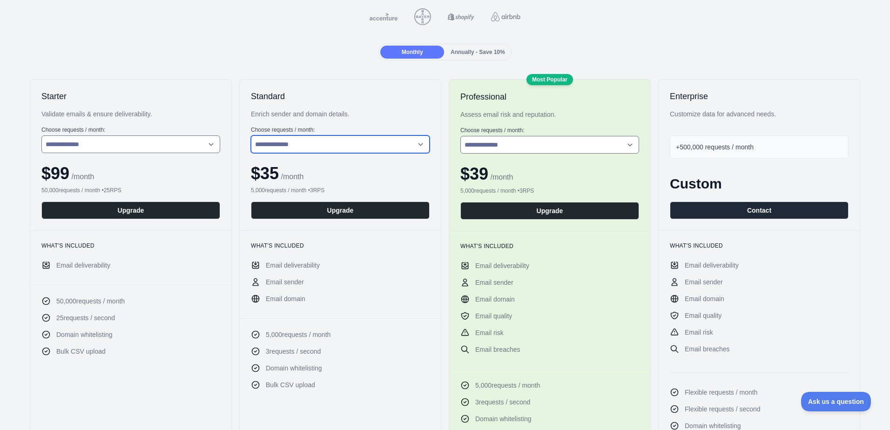
click at [279, 147] on select "**********" at bounding box center [340, 145] width 179 height 18
select select "*"
click at [251, 136] on select "**********" at bounding box center [340, 145] width 179 height 18
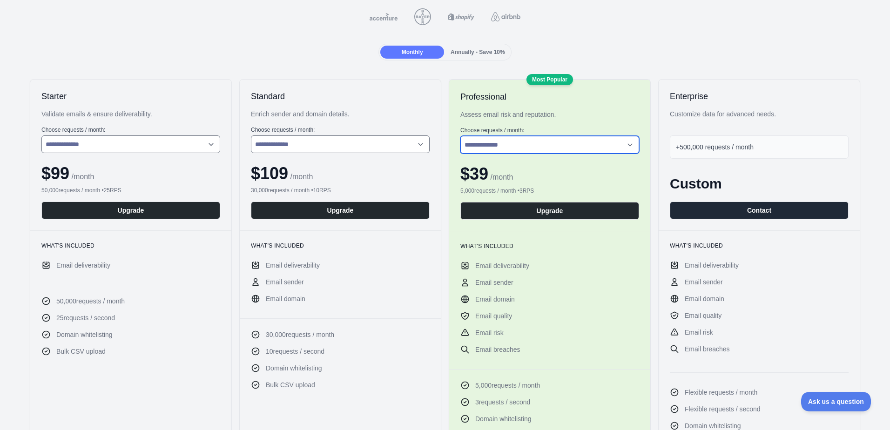
click at [534, 150] on select "**********" at bounding box center [550, 145] width 179 height 18
select select "*"
click at [461, 136] on select "**********" at bounding box center [550, 145] width 179 height 18
drag, startPoint x: 768, startPoint y: 152, endPoint x: 678, endPoint y: 150, distance: 89.9
click at [678, 150] on div "+500,000 requests / month" at bounding box center [759, 147] width 179 height 23
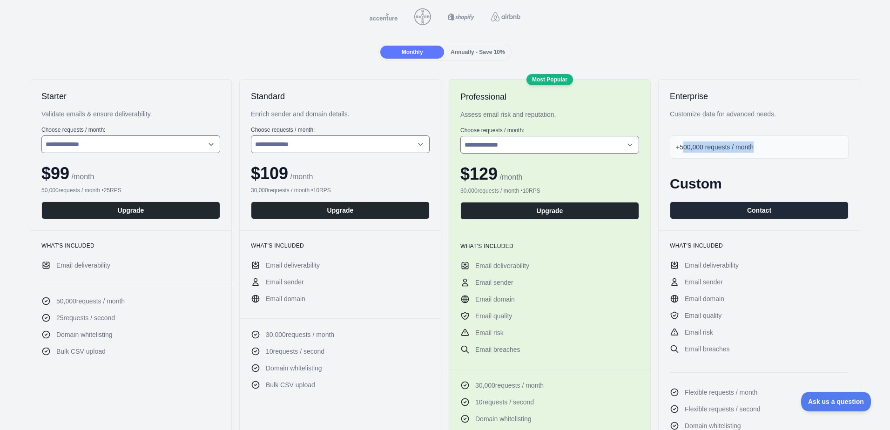
click at [678, 150] on span "+500,000 requests / month" at bounding box center [715, 146] width 78 height 7
drag, startPoint x: 675, startPoint y: 148, endPoint x: 772, endPoint y: 146, distance: 96.9
click at [772, 146] on div "+500,000 requests / month" at bounding box center [759, 147] width 179 height 23
drag, startPoint x: 773, startPoint y: 150, endPoint x: 679, endPoint y: 149, distance: 94.1
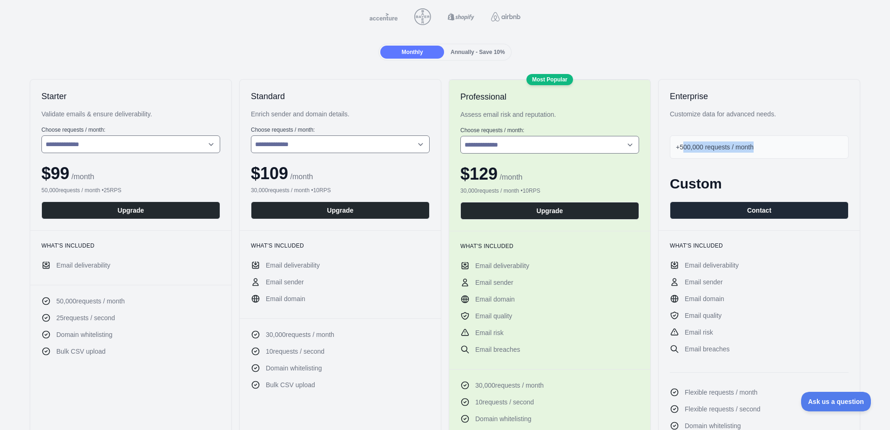
click at [679, 149] on div "+500,000 requests / month" at bounding box center [759, 147] width 179 height 23
click at [679, 149] on span "+500,000 requests / month" at bounding box center [715, 146] width 78 height 7
click at [724, 149] on span "+500,000 requests / month" at bounding box center [715, 146] width 78 height 7
drag, startPoint x: 771, startPoint y: 150, endPoint x: 678, endPoint y: 153, distance: 93.2
click at [678, 153] on div "+500,000 requests / month" at bounding box center [759, 147] width 179 height 23
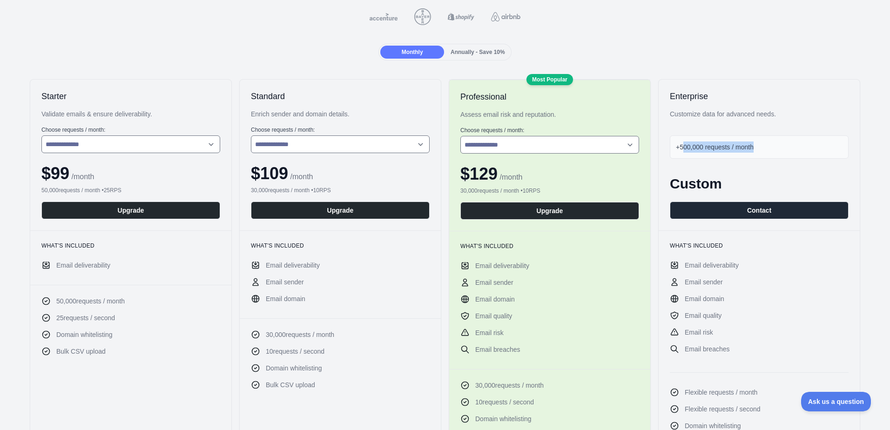
click at [678, 153] on div "+500,000 requests / month" at bounding box center [759, 147] width 179 height 23
drag, startPoint x: 691, startPoint y: 149, endPoint x: 759, endPoint y: 149, distance: 68.5
click at [759, 149] on div "+500,000 requests / month" at bounding box center [759, 147] width 179 height 23
click at [760, 148] on div "+500,000 requests / month" at bounding box center [759, 147] width 179 height 23
click at [761, 148] on div "+500,000 requests / month" at bounding box center [759, 147] width 179 height 23
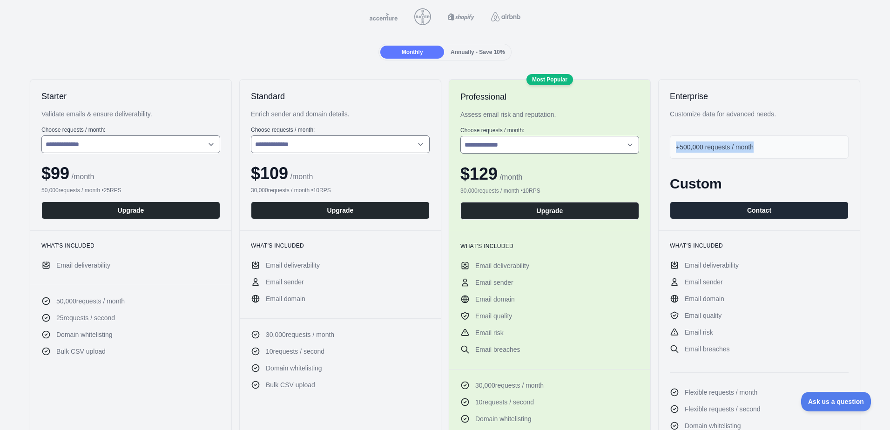
drag, startPoint x: 765, startPoint y: 148, endPoint x: 672, endPoint y: 150, distance: 92.7
click at [672, 150] on div "+500,000 requests / month" at bounding box center [759, 147] width 179 height 23
click at [676, 150] on span "+500,000 requests / month" at bounding box center [715, 146] width 78 height 7
click at [698, 281] on span "Email sender" at bounding box center [704, 282] width 38 height 9
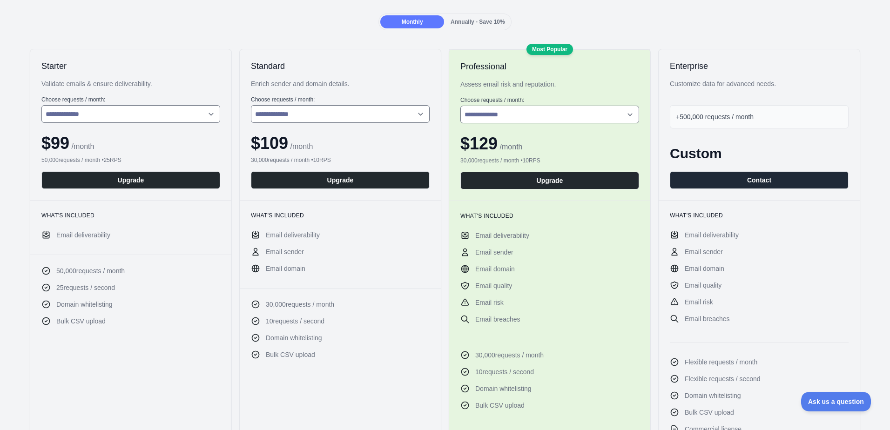
scroll to position [140, 0]
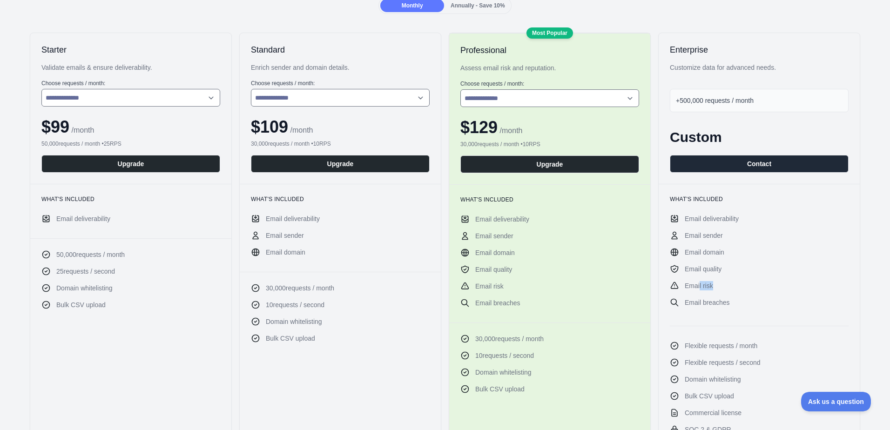
drag, startPoint x: 700, startPoint y: 286, endPoint x: 712, endPoint y: 316, distance: 31.6
click at [712, 316] on ul "Email deliverability Email sender Email domain Email quality Email risk Email b…" at bounding box center [759, 341] width 179 height 254
drag, startPoint x: 709, startPoint y: 262, endPoint x: 679, endPoint y: 218, distance: 53.0
click at [679, 218] on ul "Email deliverability Email sender Email domain Email quality Email risk Email b…" at bounding box center [759, 341] width 179 height 254
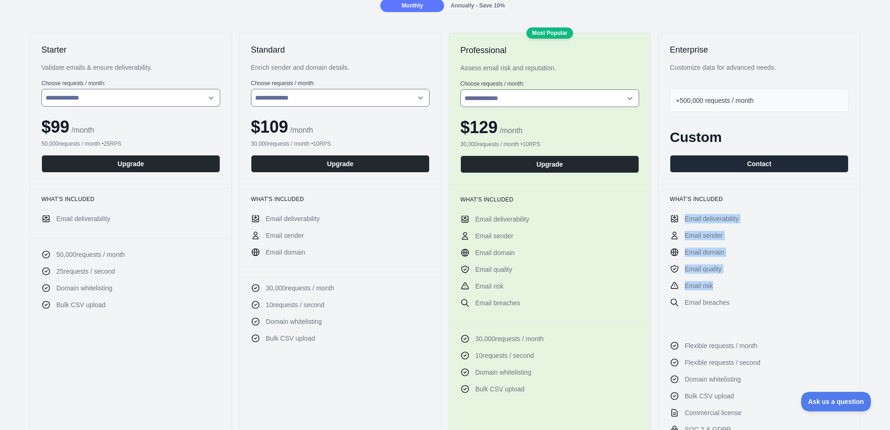
click at [679, 218] on li "Email deliverability" at bounding box center [759, 218] width 179 height 9
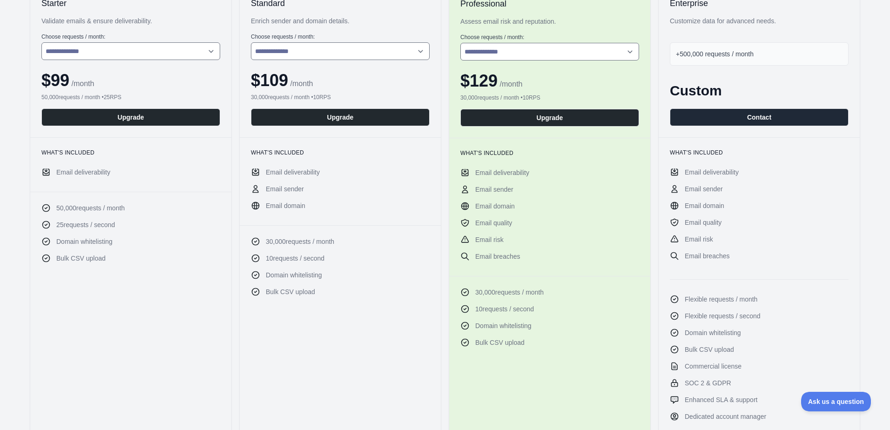
scroll to position [233, 0]
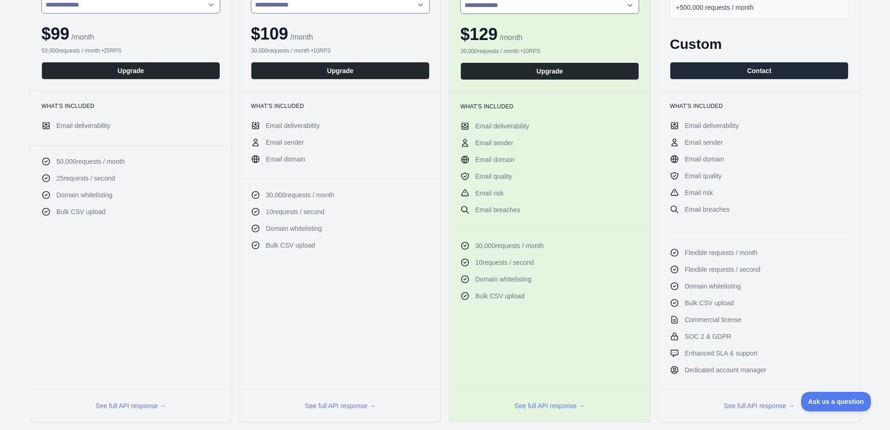
click at [714, 344] on ul "Email deliverability Email sender Email domain Email quality Email risk Email b…" at bounding box center [759, 248] width 179 height 254
drag, startPoint x: 714, startPoint y: 344, endPoint x: 708, endPoint y: 341, distance: 6.9
click at [708, 341] on span "SOC 2 & GDPR" at bounding box center [708, 336] width 47 height 9
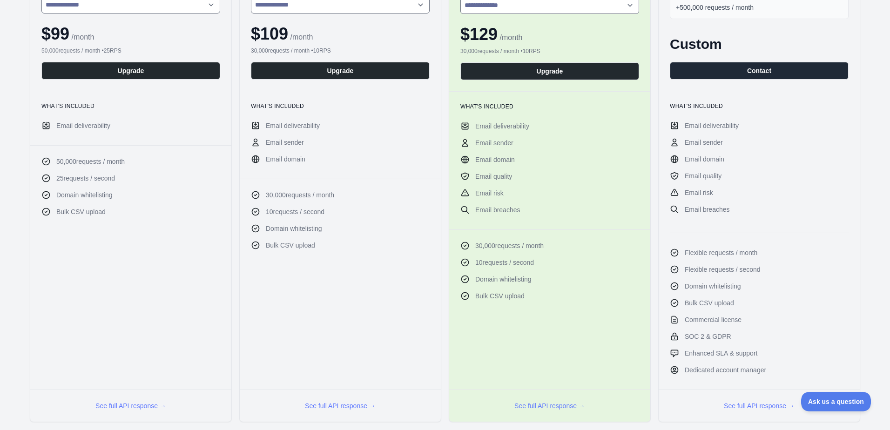
drag, startPoint x: 708, startPoint y: 341, endPoint x: 692, endPoint y: 339, distance: 15.4
click at [692, 340] on span "SOC 2 & GDPR" at bounding box center [708, 336] width 47 height 9
click at [692, 339] on span "SOC 2 & GDPR" at bounding box center [708, 336] width 47 height 9
click at [688, 339] on span "SOC 2 & GDPR" at bounding box center [708, 336] width 47 height 9
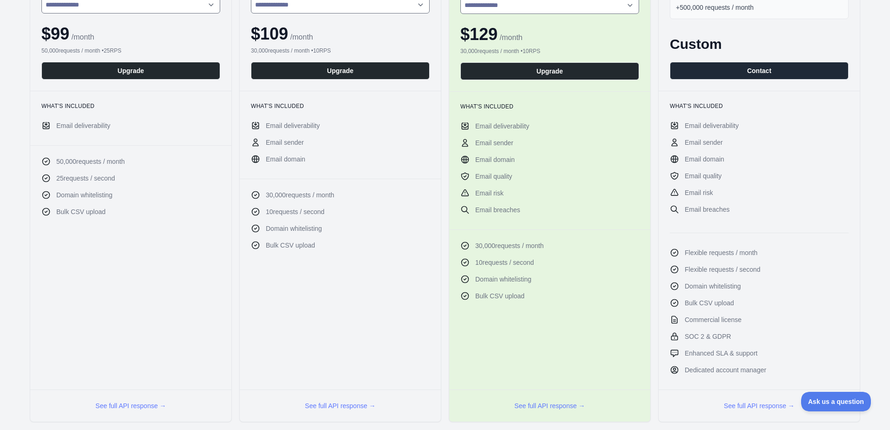
drag, startPoint x: 688, startPoint y: 339, endPoint x: 686, endPoint y: 324, distance: 15.4
click at [686, 324] on span "Commercial license" at bounding box center [713, 319] width 57 height 9
drag, startPoint x: 686, startPoint y: 324, endPoint x: 749, endPoint y: 328, distance: 63.0
click at [749, 328] on ul "Email deliverability Email sender Email domain Email quality Email risk Email b…" at bounding box center [759, 248] width 179 height 254
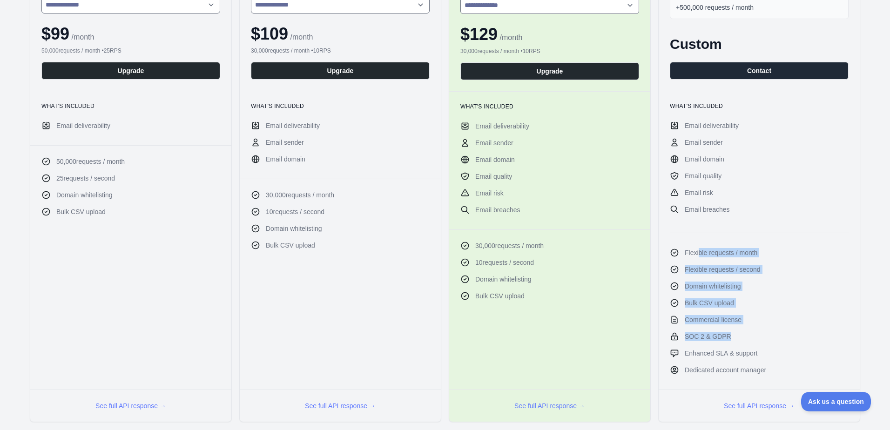
drag, startPoint x: 694, startPoint y: 255, endPoint x: 731, endPoint y: 326, distance: 80.0
click at [731, 326] on ul "Email deliverability Email sender Email domain Email quality Email risk Email b…" at bounding box center [759, 248] width 179 height 254
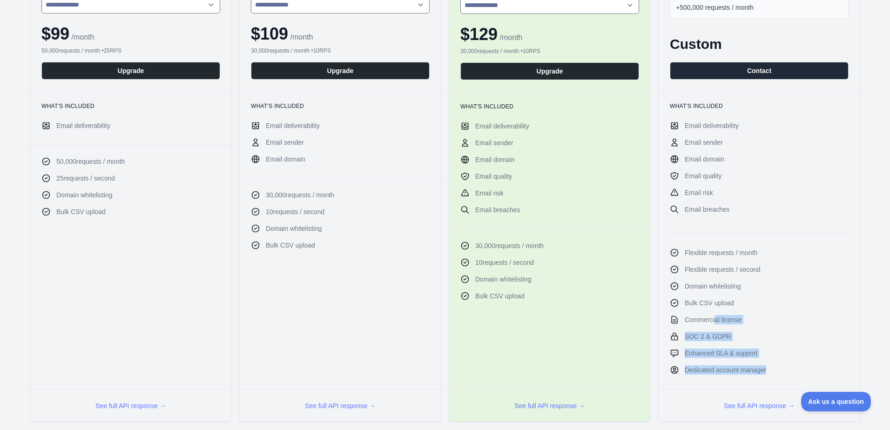
drag, startPoint x: 761, startPoint y: 366, endPoint x: 709, endPoint y: 317, distance: 70.8
click at [709, 317] on ul "Email deliverability Email sender Email domain Email quality Email risk Email b…" at bounding box center [759, 248] width 179 height 254
click at [709, 317] on span "Commercial license" at bounding box center [713, 319] width 57 height 9
click at [687, 337] on span "SOC 2 & GDPR" at bounding box center [708, 336] width 47 height 9
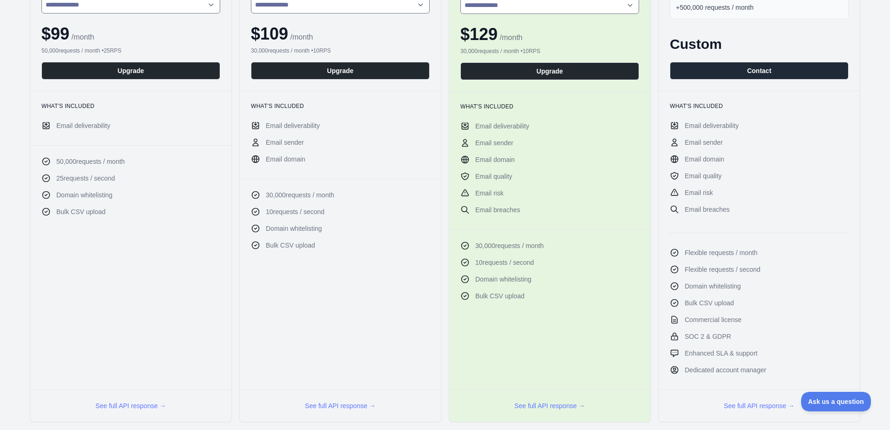
drag, startPoint x: 687, startPoint y: 337, endPoint x: 706, endPoint y: 338, distance: 18.7
click at [706, 338] on span "SOC 2 & GDPR" at bounding box center [708, 336] width 47 height 9
drag, startPoint x: 706, startPoint y: 338, endPoint x: 706, endPoint y: 320, distance: 18.2
click at [706, 320] on span "Commercial license" at bounding box center [713, 319] width 57 height 9
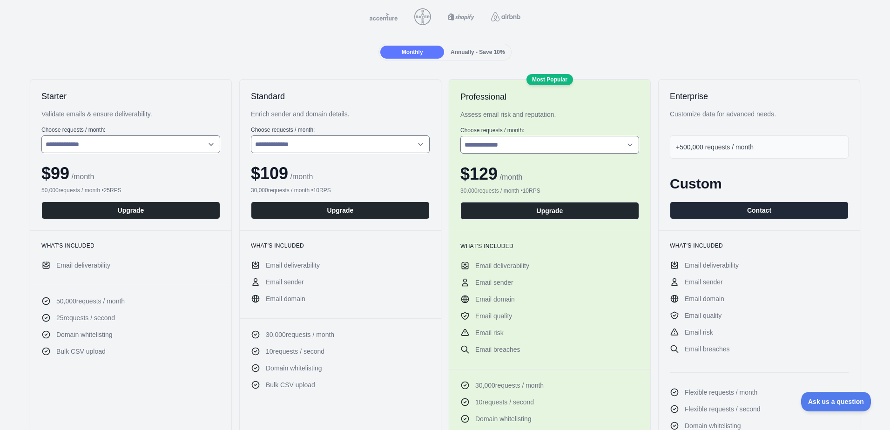
scroll to position [47, 0]
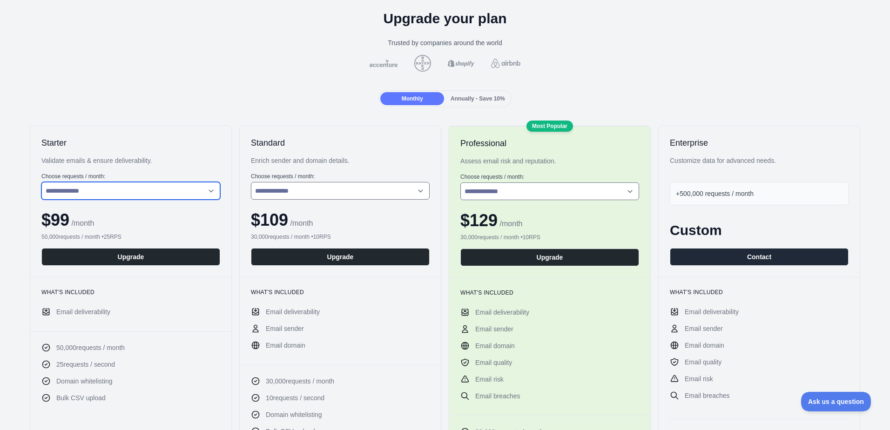
click at [93, 187] on select "**********" at bounding box center [130, 191] width 179 height 18
click at [41, 182] on select "**********" at bounding box center [130, 191] width 179 height 18
click at [144, 191] on select "**********" at bounding box center [130, 191] width 179 height 18
select select "*"
click at [41, 182] on select "**********" at bounding box center [130, 191] width 179 height 18
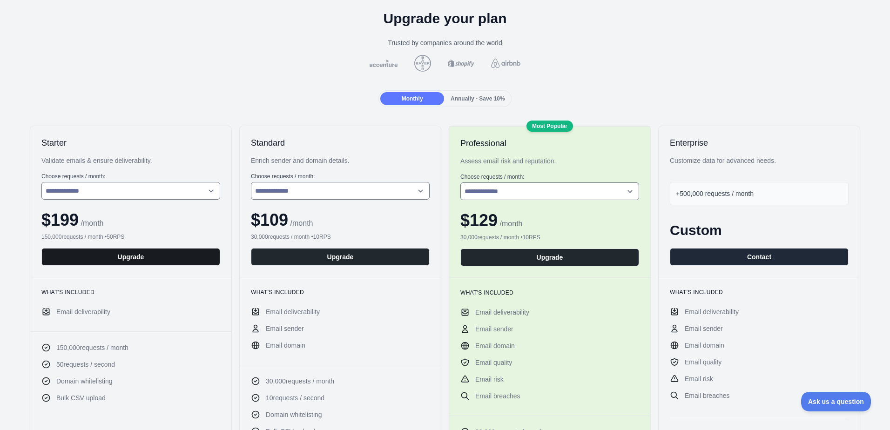
click at [156, 256] on button "Upgrade" at bounding box center [130, 257] width 179 height 18
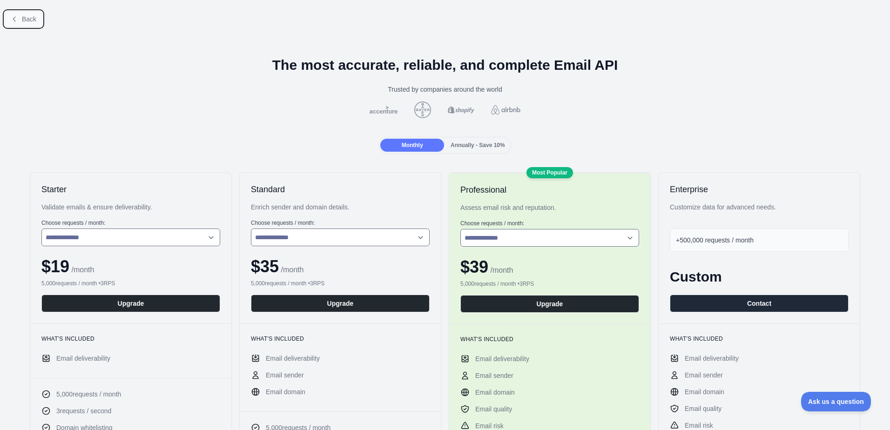
click at [34, 22] on span "Back" at bounding box center [29, 18] width 14 height 7
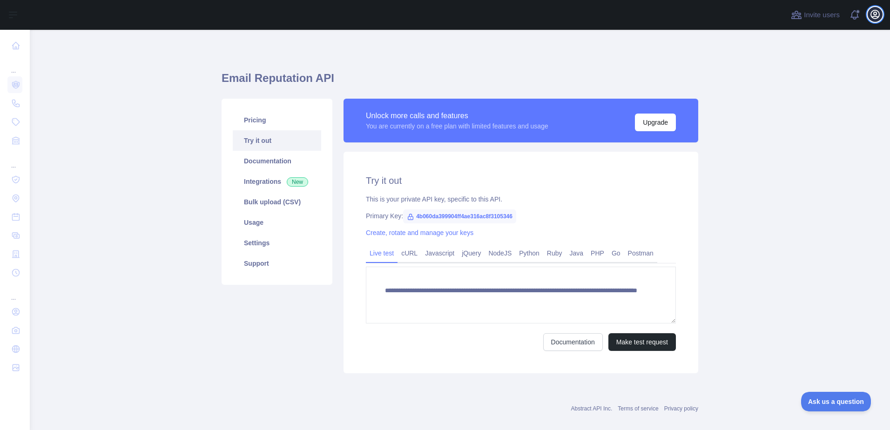
click at [881, 15] on button "Open user menu" at bounding box center [875, 14] width 15 height 15
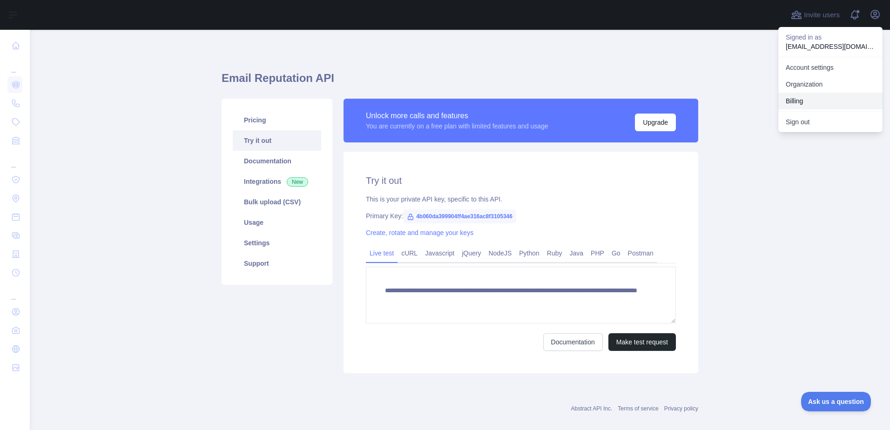
click at [785, 98] on button "Billing" at bounding box center [831, 101] width 104 height 17
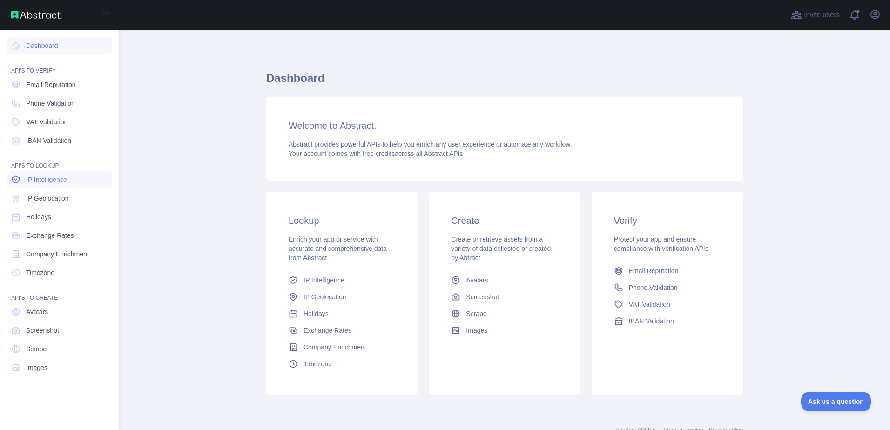
click at [79, 179] on link "IP Intelligence" at bounding box center [59, 179] width 104 height 17
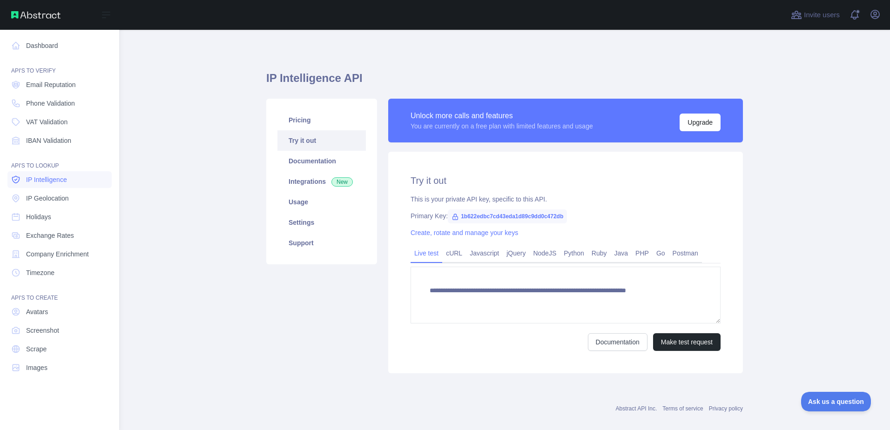
type textarea "**********"
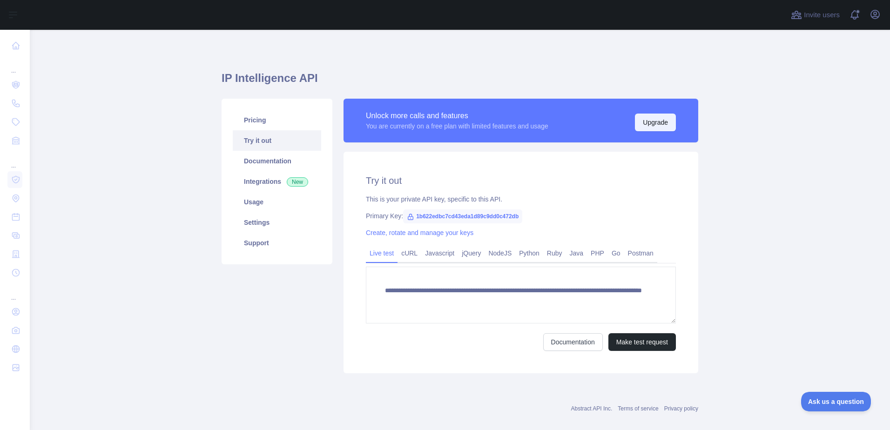
click at [665, 123] on button "Upgrade" at bounding box center [655, 123] width 41 height 18
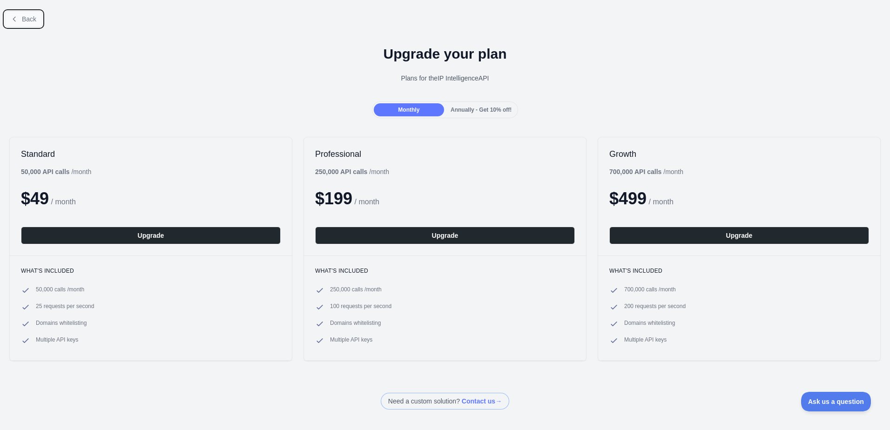
click at [20, 20] on button "Back" at bounding box center [24, 19] width 38 height 16
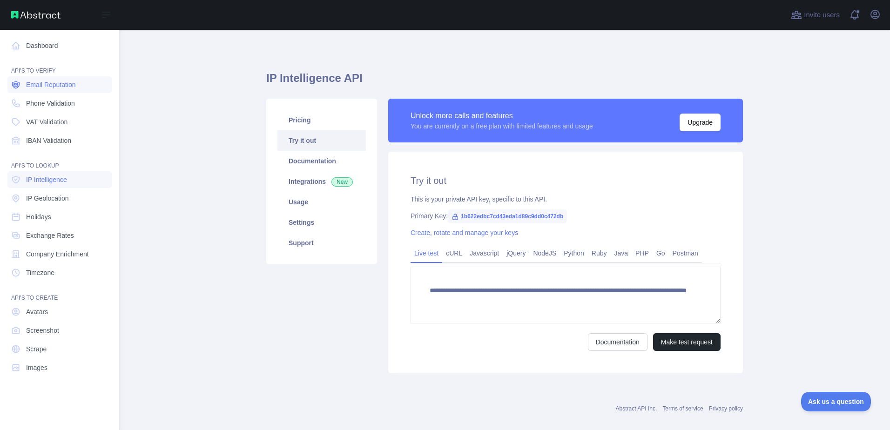
click at [58, 89] on span "Email Reputation" at bounding box center [51, 84] width 50 height 9
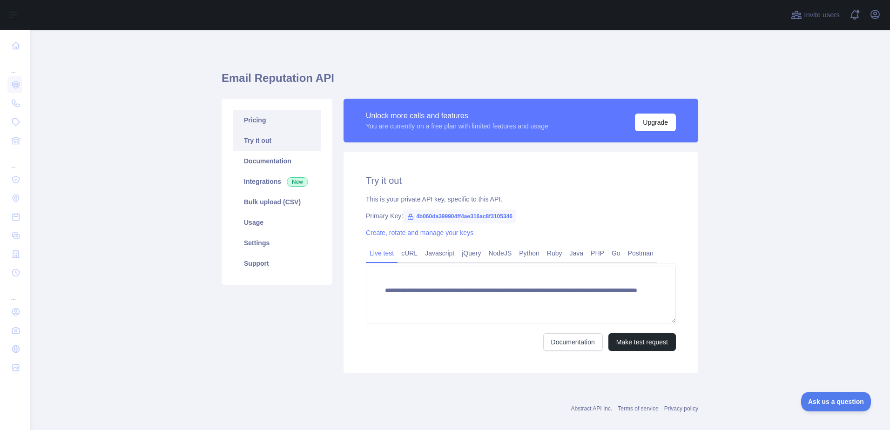
click at [258, 117] on link "Pricing" at bounding box center [277, 120] width 88 height 20
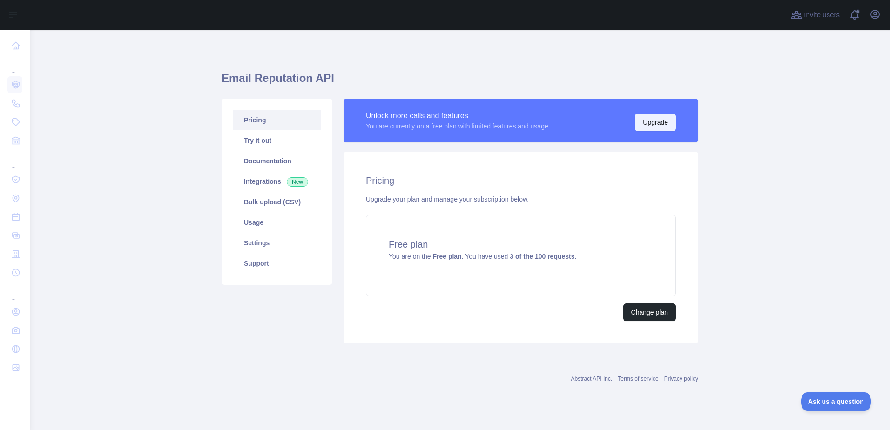
click at [671, 121] on button "Upgrade" at bounding box center [655, 123] width 41 height 18
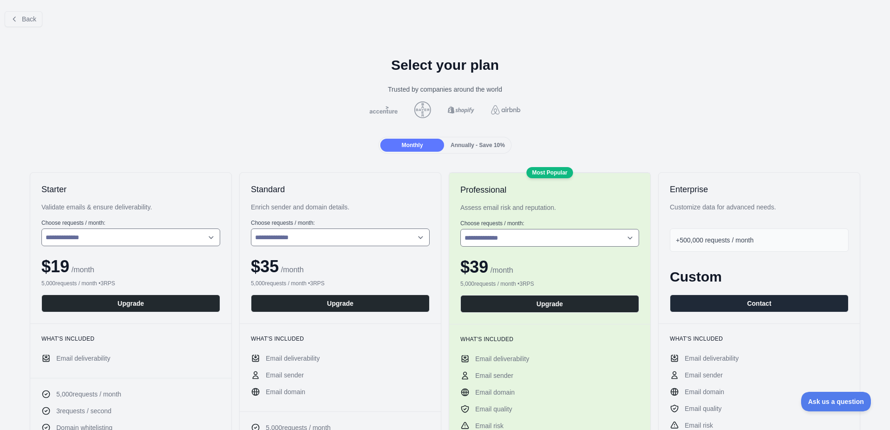
drag, startPoint x: 103, startPoint y: 228, endPoint x: 111, endPoint y: 230, distance: 8.0
click at [103, 228] on div "**********" at bounding box center [130, 232] width 179 height 27
drag, startPoint x: 120, startPoint y: 233, endPoint x: 125, endPoint y: 234, distance: 5.2
click at [121, 233] on select "**********" at bounding box center [130, 238] width 179 height 18
select select "*"
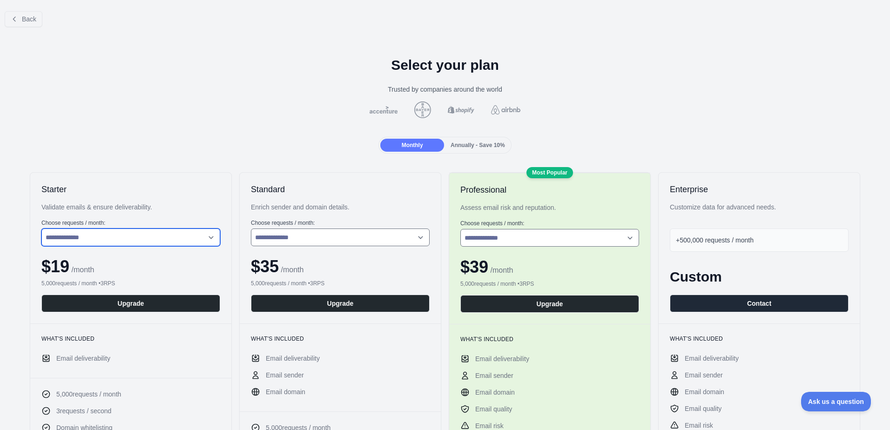
click at [41, 229] on select "**********" at bounding box center [130, 238] width 179 height 18
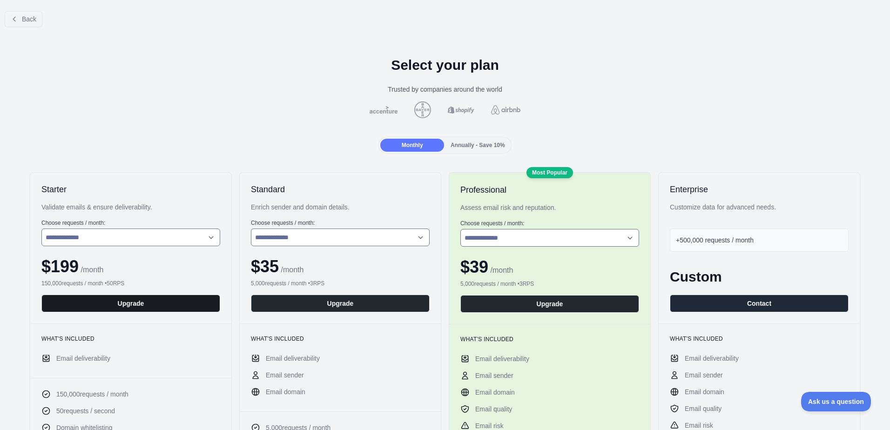
click at [117, 306] on button "Upgrade" at bounding box center [130, 304] width 179 height 18
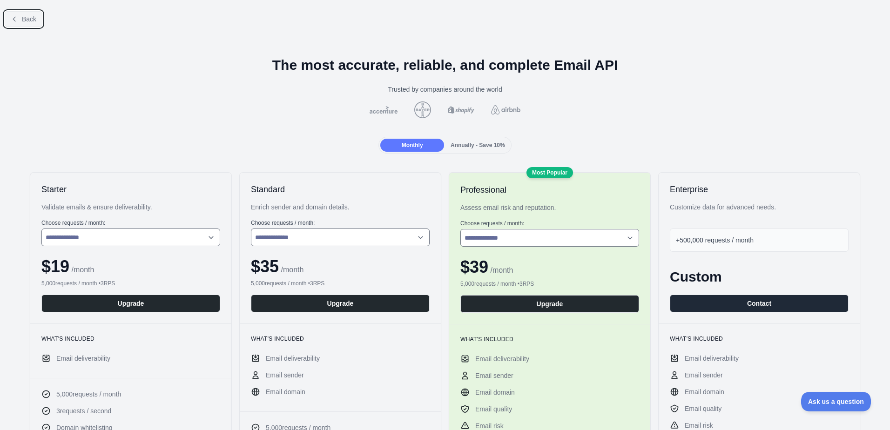
drag, startPoint x: 21, startPoint y: 19, endPoint x: 44, endPoint y: 22, distance: 23.0
click at [22, 20] on button "Back" at bounding box center [24, 19] width 38 height 16
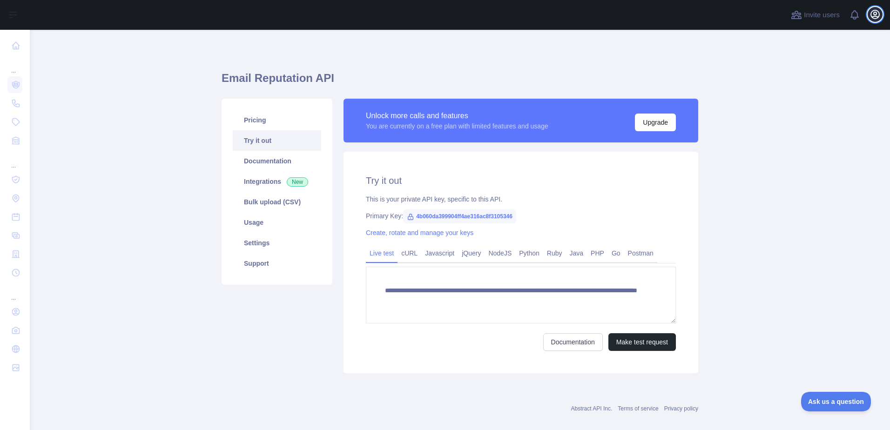
click at [871, 16] on icon "button" at bounding box center [875, 14] width 11 height 11
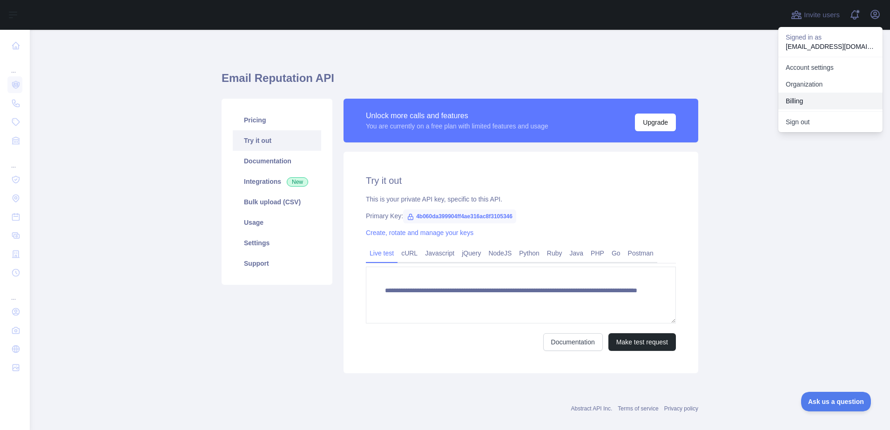
click at [812, 98] on button "Billing" at bounding box center [831, 101] width 104 height 17
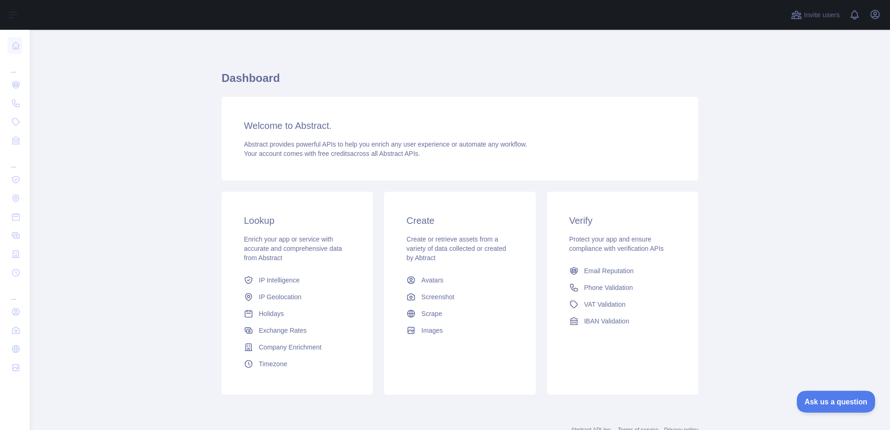
click at [843, 402] on span "Ask us a question" at bounding box center [832, 400] width 70 height 7
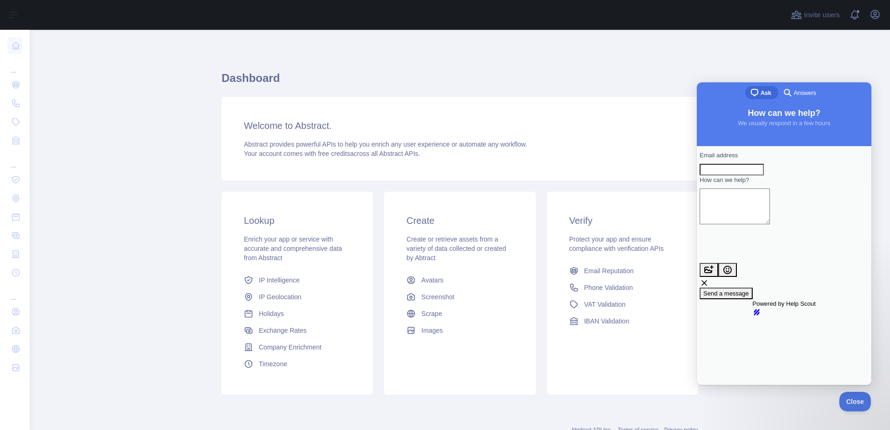
click at [756, 210] on textarea "How can we help?" at bounding box center [735, 207] width 70 height 36
click at [753, 176] on input "Email address" at bounding box center [732, 170] width 64 height 12
type input "**********"
click at [752, 223] on textarea "How can we help?" at bounding box center [735, 207] width 70 height 36
type textarea "**********"
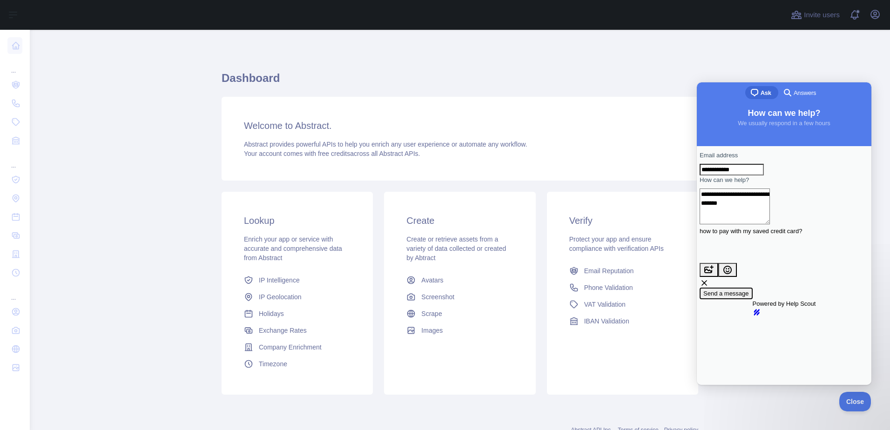
click at [749, 290] on span "Send a message" at bounding box center [727, 293] width 46 height 7
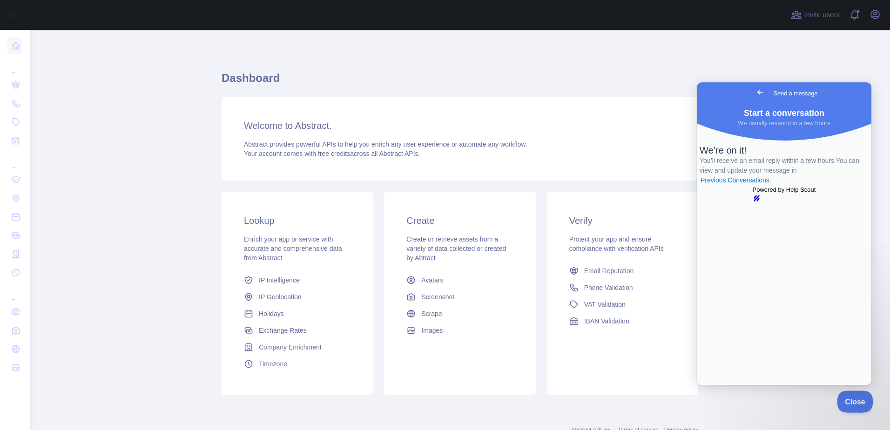
drag, startPoint x: 855, startPoint y: 397, endPoint x: 890, endPoint y: 397, distance: 35.4
click at [855, 397] on span "Close" at bounding box center [853, 400] width 32 height 7
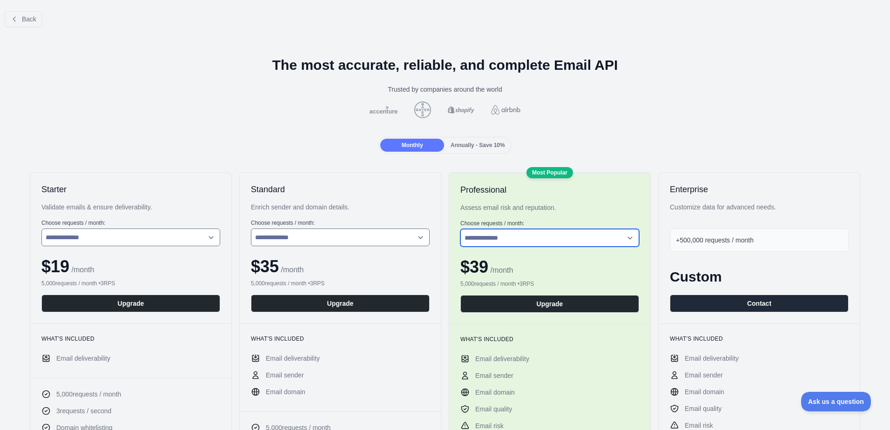
click at [553, 236] on select "**********" at bounding box center [550, 238] width 179 height 18
click at [785, 242] on div "+500,000 requests / month" at bounding box center [759, 240] width 179 height 23
click at [617, 233] on select "**********" at bounding box center [550, 238] width 179 height 18
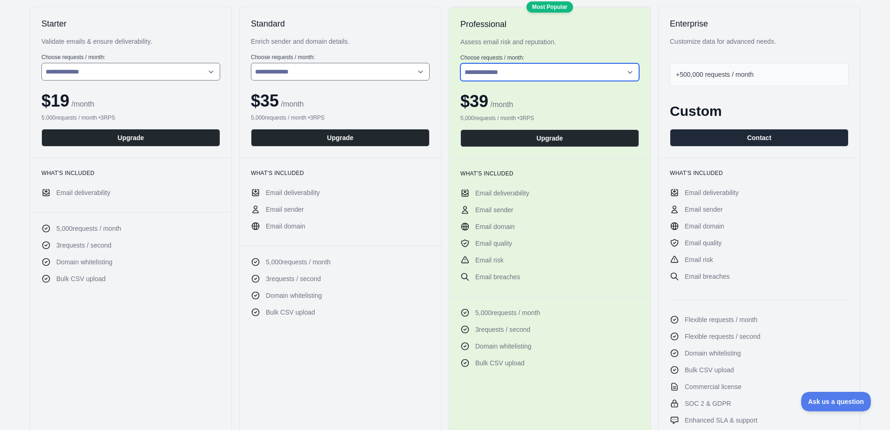
scroll to position [186, 0]
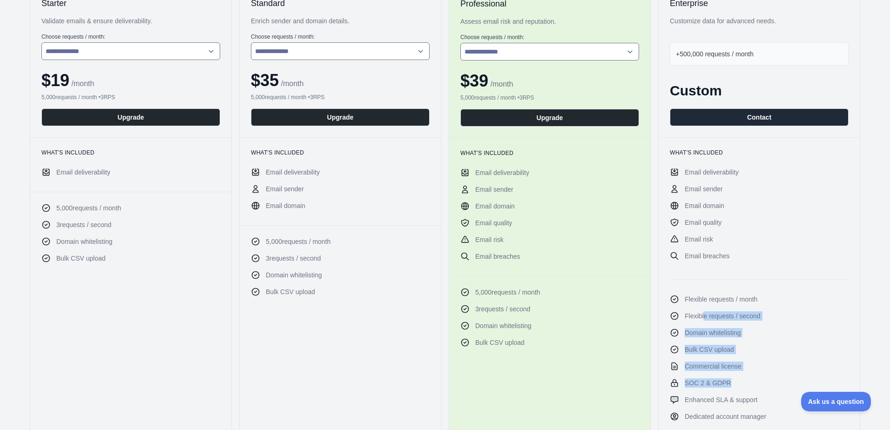
drag, startPoint x: 698, startPoint y: 308, endPoint x: 739, endPoint y: 387, distance: 88.7
click at [739, 387] on ul "Email deliverability Email sender Email domain Email quality Email risk Email b…" at bounding box center [759, 295] width 179 height 254
click at [739, 387] on li "SOC 2 & GDPR" at bounding box center [759, 383] width 179 height 9
drag, startPoint x: 755, startPoint y: 401, endPoint x: 699, endPoint y: 312, distance: 105.2
click at [699, 312] on ul "Email deliverability Email sender Email domain Email quality Email risk Email b…" at bounding box center [759, 295] width 179 height 254
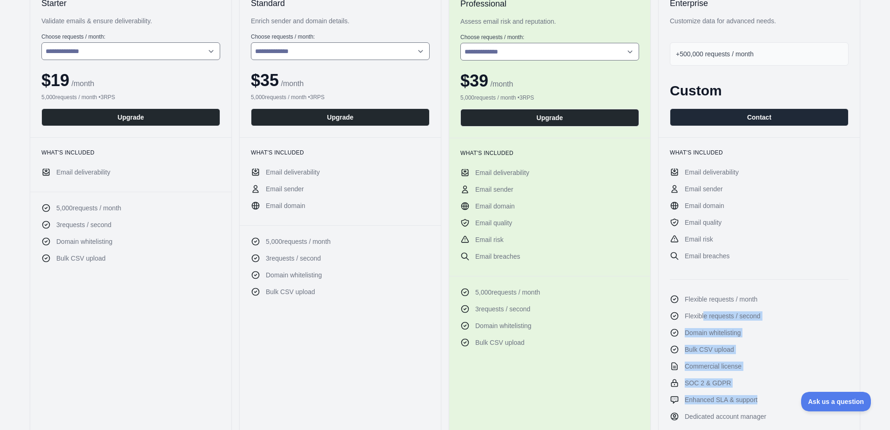
click at [699, 312] on span "Flexible requests / second" at bounding box center [723, 316] width 76 height 9
drag, startPoint x: 731, startPoint y: 369, endPoint x: 678, endPoint y: 371, distance: 52.6
click at [678, 371] on li "Commercial license" at bounding box center [759, 366] width 179 height 9
drag, startPoint x: 678, startPoint y: 371, endPoint x: 691, endPoint y: 370, distance: 13.0
copy span "Commercial license"
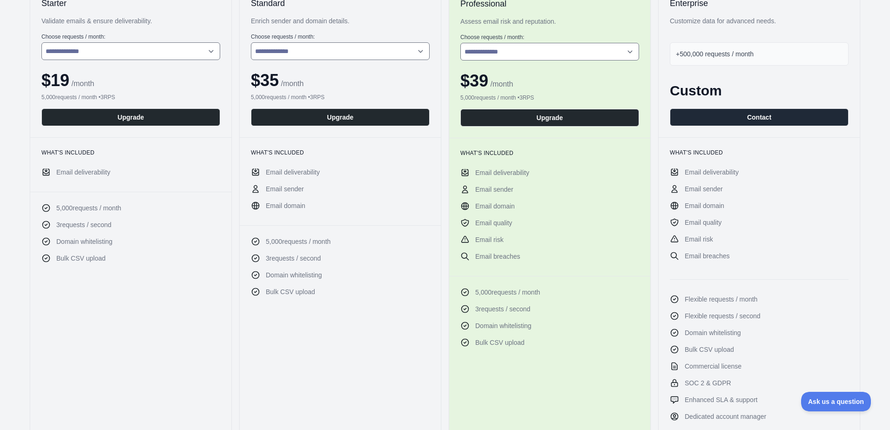
click at [728, 341] on ul "Email deliverability Email sender Email domain Email quality Email risk Email b…" at bounding box center [759, 295] width 179 height 254
drag, startPoint x: 726, startPoint y: 387, endPoint x: 692, endPoint y: 352, distance: 49.1
click at [692, 352] on ul "Email deliverability Email sender Email domain Email quality Email risk Email b…" at bounding box center [759, 295] width 179 height 254
click at [692, 352] on span "Bulk CSV upload" at bounding box center [709, 349] width 49 height 9
click at [704, 371] on span "Commercial license" at bounding box center [713, 366] width 57 height 9
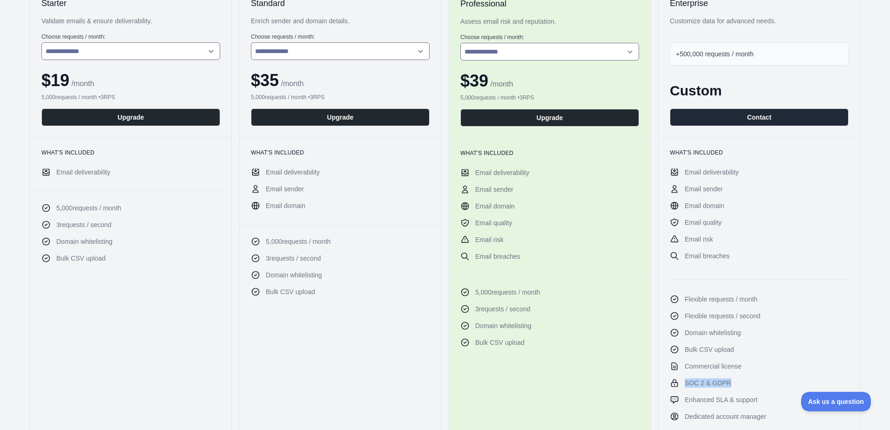
drag, startPoint x: 724, startPoint y: 381, endPoint x: 675, endPoint y: 383, distance: 48.9
click at [675, 383] on li "SOC 2 & GDPR" at bounding box center [759, 383] width 179 height 9
drag, startPoint x: 675, startPoint y: 383, endPoint x: 691, endPoint y: 383, distance: 15.4
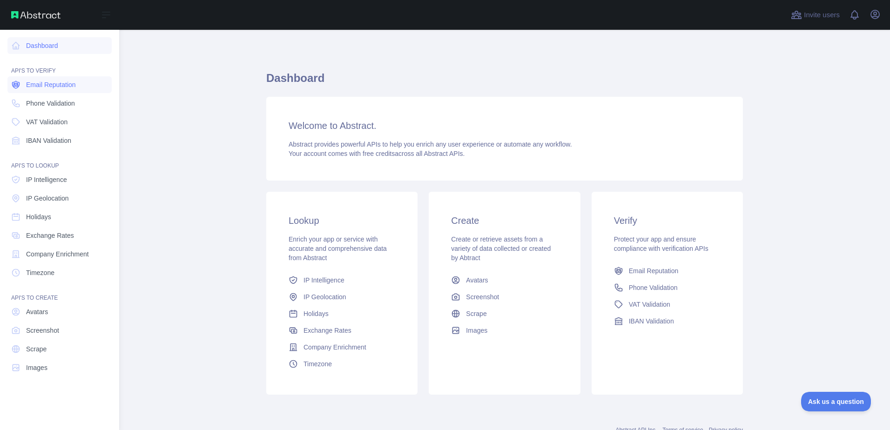
click at [47, 89] on span "Email Reputation" at bounding box center [51, 84] width 50 height 9
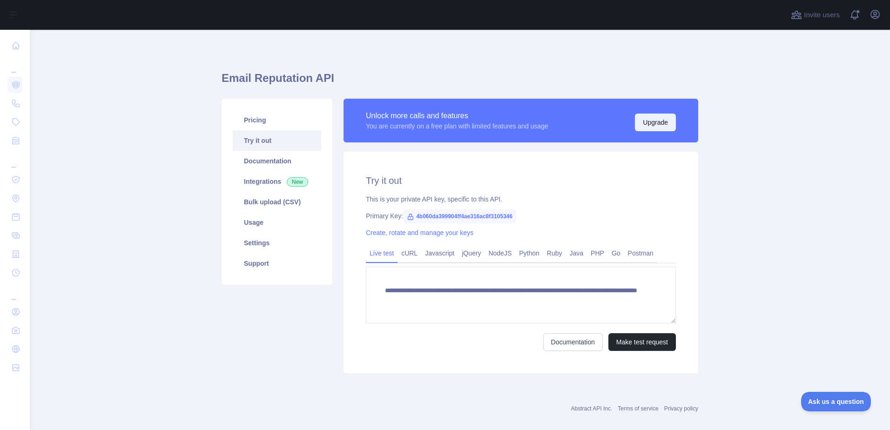
click at [658, 116] on button "Upgrade" at bounding box center [655, 123] width 41 height 18
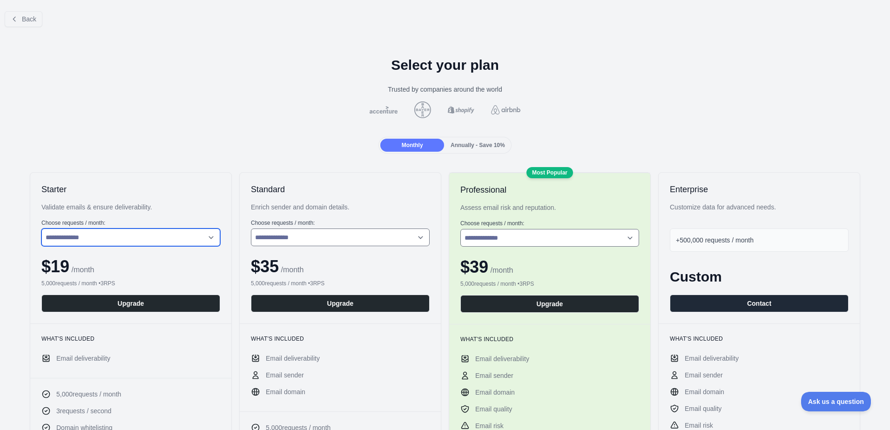
click at [175, 231] on select "**********" at bounding box center [130, 238] width 179 height 18
select select "*"
click at [41, 229] on select "**********" at bounding box center [130, 238] width 179 height 18
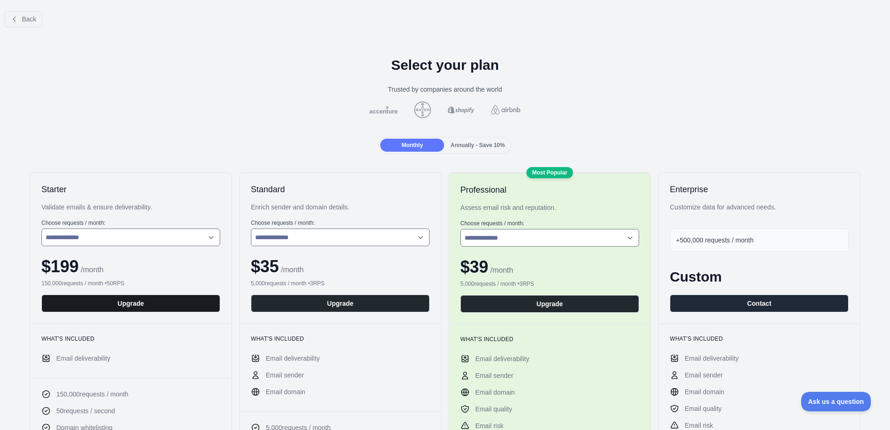
click at [159, 303] on button "Upgrade" at bounding box center [130, 304] width 179 height 18
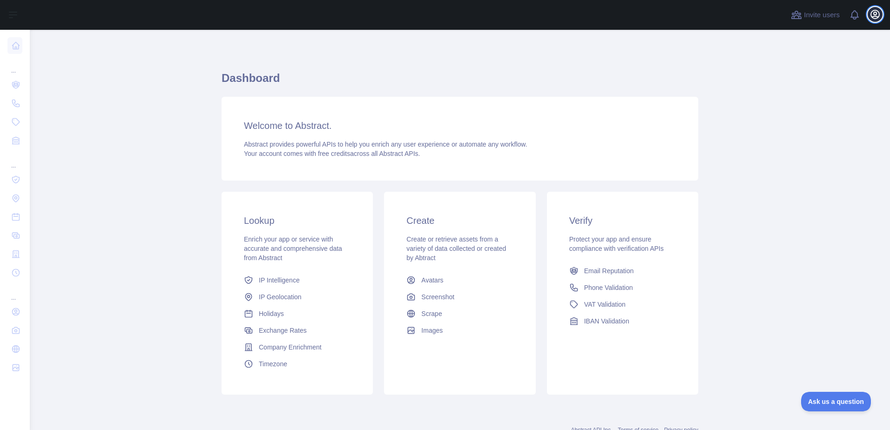
click at [878, 18] on icon "button" at bounding box center [875, 14] width 8 height 8
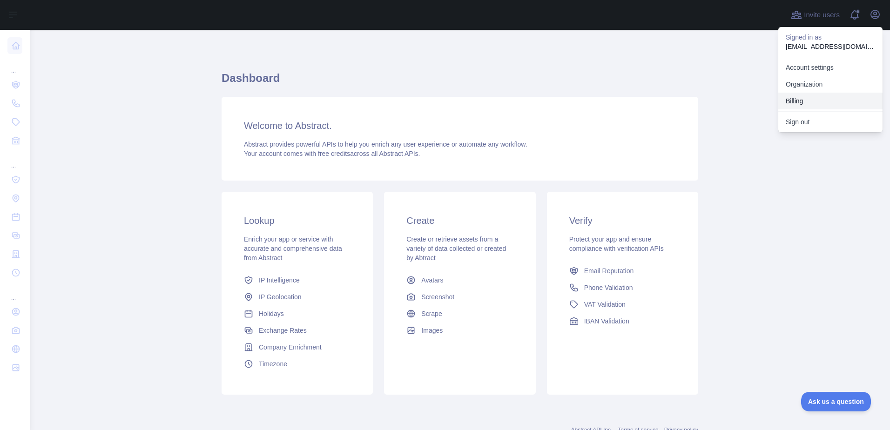
click at [819, 102] on button "Billing" at bounding box center [831, 101] width 104 height 17
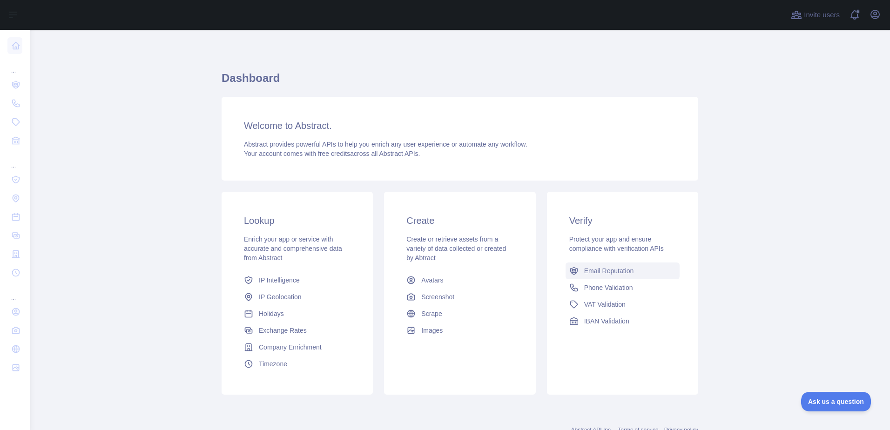
click at [612, 272] on span "Email Reputation" at bounding box center [609, 270] width 50 height 9
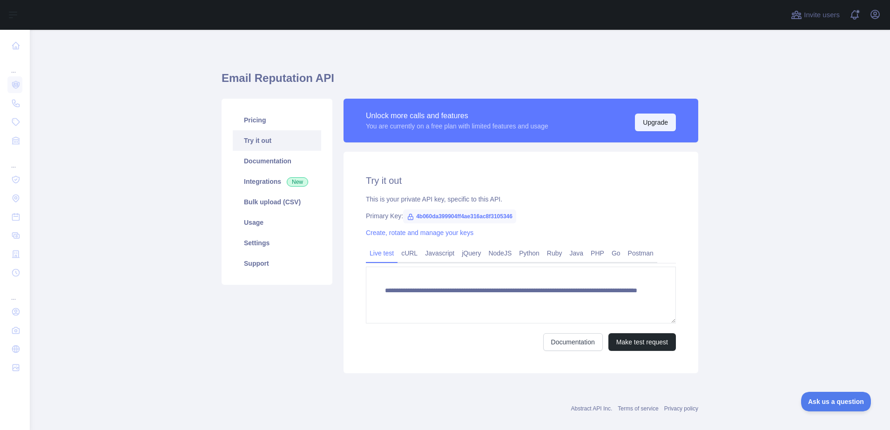
click at [651, 129] on button "Upgrade" at bounding box center [655, 123] width 41 height 18
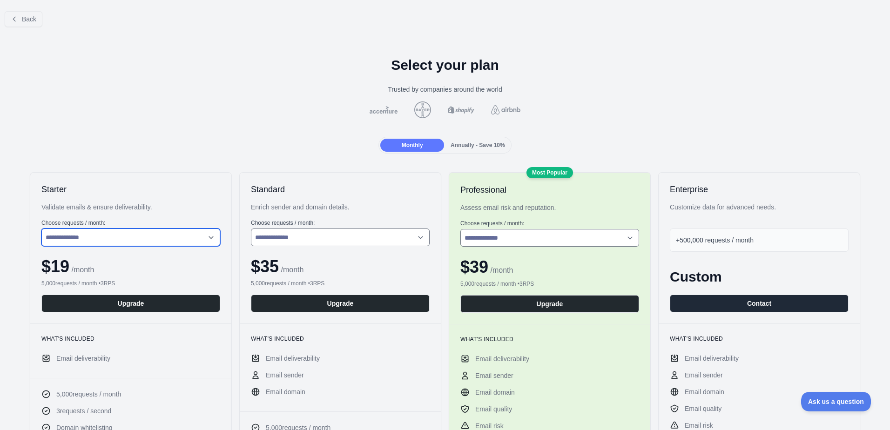
click at [170, 240] on select "**********" at bounding box center [130, 238] width 179 height 18
select select "*"
click at [41, 229] on select "**********" at bounding box center [130, 238] width 179 height 18
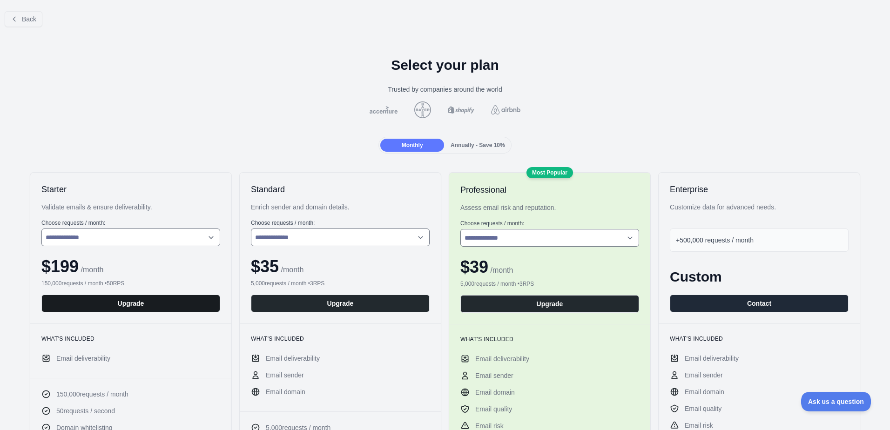
click at [177, 301] on button "Upgrade" at bounding box center [130, 304] width 179 height 18
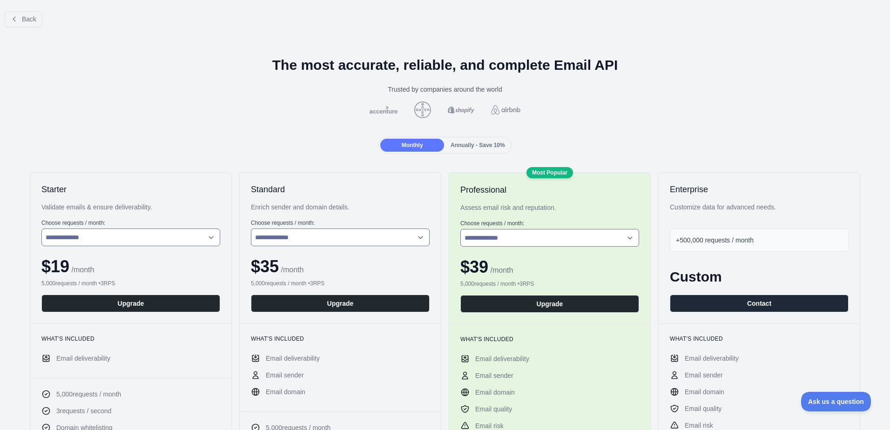
click at [195, 238] on select "**********" at bounding box center [130, 238] width 179 height 18
select select "*"
click at [41, 229] on select "**********" at bounding box center [130, 238] width 179 height 18
